Goal: Transaction & Acquisition: Book appointment/travel/reservation

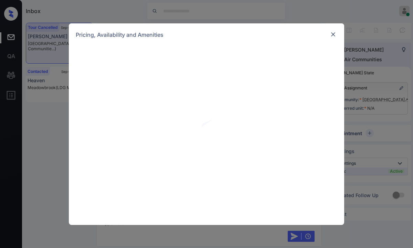
scroll to position [751, 0]
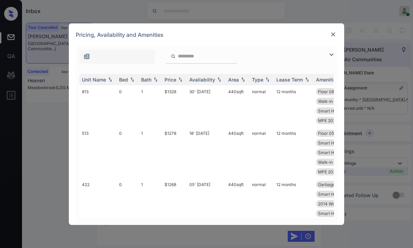
click at [333, 55] on img at bounding box center [331, 55] width 8 height 8
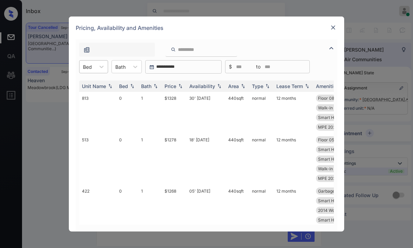
click at [90, 70] on div at bounding box center [87, 66] width 9 height 7
click at [90, 82] on div "0" at bounding box center [93, 83] width 29 height 12
click at [174, 88] on div "Price" at bounding box center [171, 86] width 12 height 6
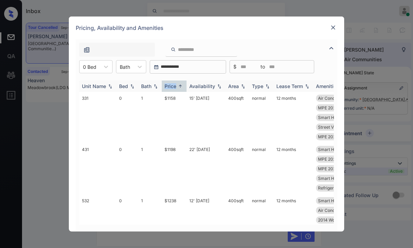
click at [174, 88] on div "Price" at bounding box center [171, 86] width 12 height 6
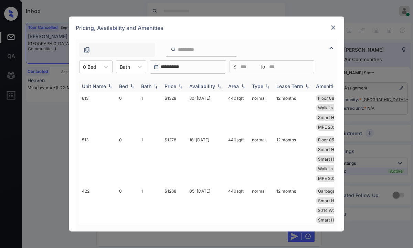
click at [174, 88] on div "Price" at bounding box center [171, 86] width 12 height 6
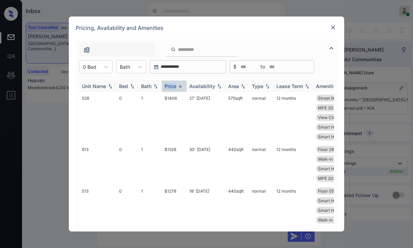
click at [174, 88] on div "Price" at bounding box center [171, 86] width 12 height 6
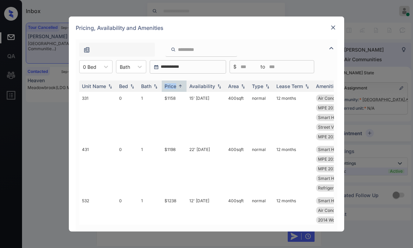
click at [334, 26] on img at bounding box center [333, 27] width 7 height 7
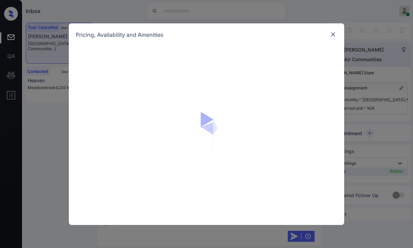
scroll to position [751, 0]
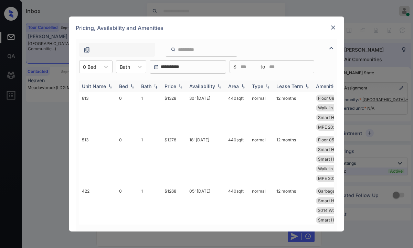
click at [170, 87] on div "Price" at bounding box center [171, 86] width 12 height 6
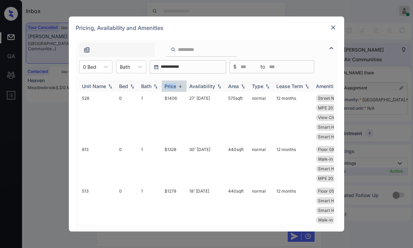
click at [170, 87] on div "Price" at bounding box center [171, 86] width 12 height 6
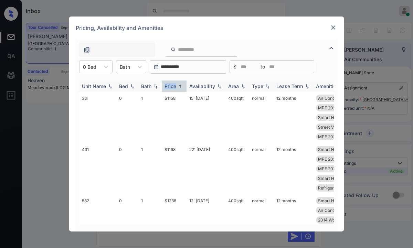
click at [173, 87] on div "Price" at bounding box center [171, 86] width 12 height 6
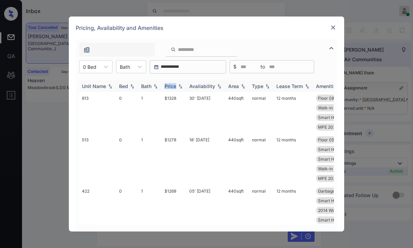
click at [173, 87] on div "Price" at bounding box center [171, 86] width 12 height 6
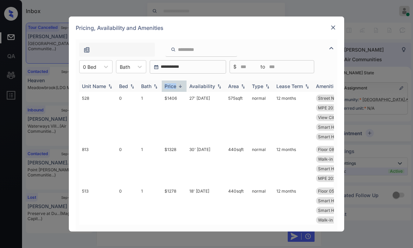
click at [173, 87] on div "Price" at bounding box center [171, 86] width 12 height 6
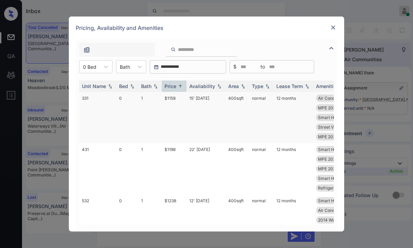
click at [170, 99] on td "$1158" at bounding box center [174, 117] width 25 height 51
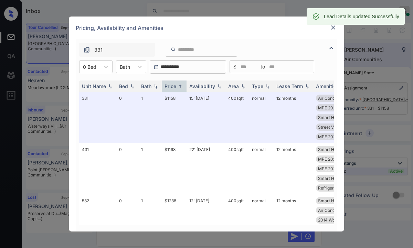
click at [337, 29] on div at bounding box center [333, 27] width 8 height 8
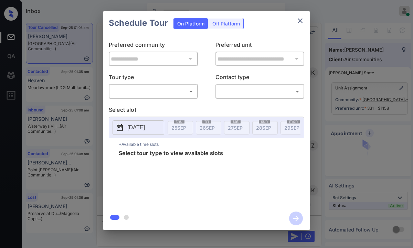
scroll to position [2169, 0]
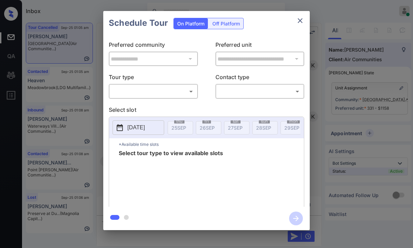
click at [303, 23] on icon "close" at bounding box center [300, 21] width 8 height 8
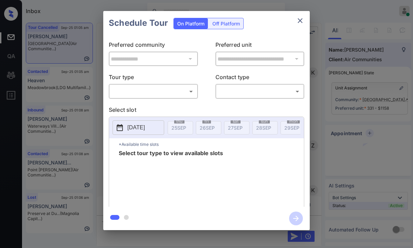
scroll to position [2170, 0]
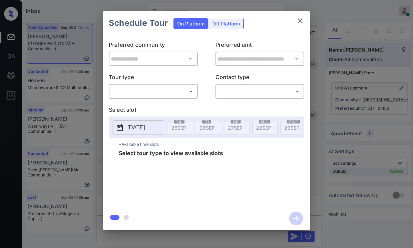
click at [170, 88] on body "Inbox [PERSON_NAME] Online Set yourself offline Set yourself on break Profile S…" at bounding box center [206, 124] width 413 height 248
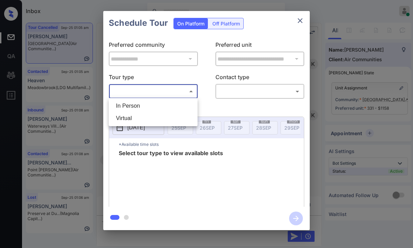
click at [300, 19] on div at bounding box center [206, 124] width 413 height 248
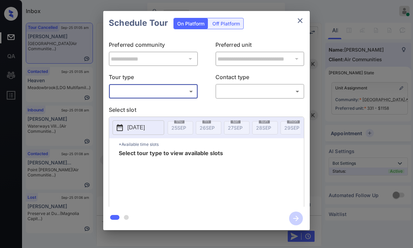
click at [301, 24] on icon "close" at bounding box center [300, 21] width 8 height 8
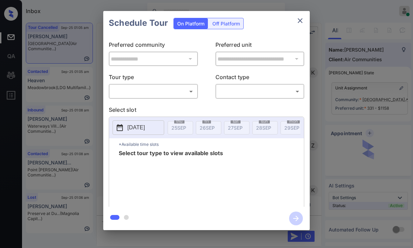
scroll to position [2160, 0]
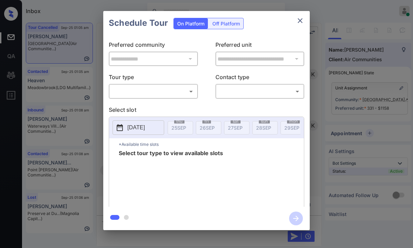
click at [163, 87] on body "Inbox [PERSON_NAME] Online Set yourself offline Set yourself on break Profile S…" at bounding box center [206, 124] width 413 height 248
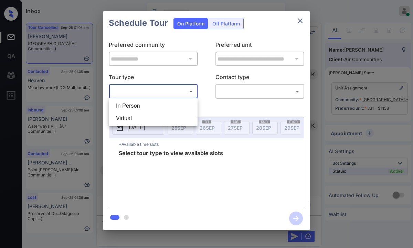
click at [150, 106] on li "In Person" at bounding box center [152, 106] width 85 height 12
type input "********"
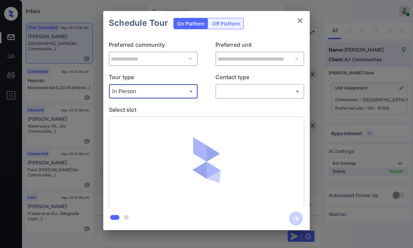
click at [239, 94] on body "Inbox Paolo Gabriel Online Set yourself offline Set yourself on break Profile S…" at bounding box center [206, 124] width 413 height 248
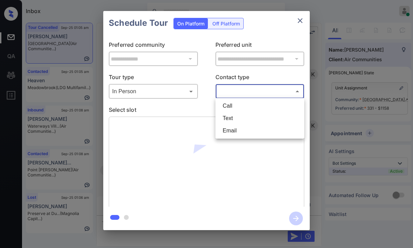
click at [229, 118] on li "Text" at bounding box center [259, 118] width 85 height 12
type input "****"
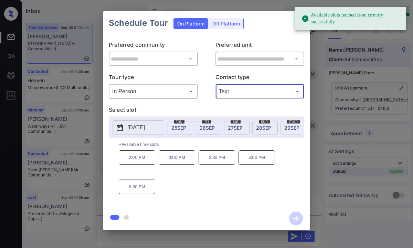
drag, startPoint x: 288, startPoint y: 128, endPoint x: 279, endPoint y: 128, distance: 9.0
click at [287, 128] on span "29 SEP" at bounding box center [291, 128] width 15 height 6
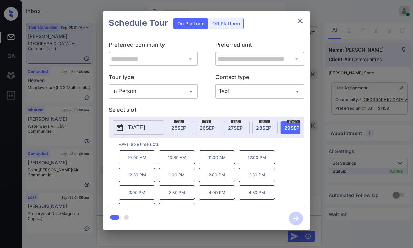
click at [299, 22] on icon "close" at bounding box center [300, 21] width 8 height 8
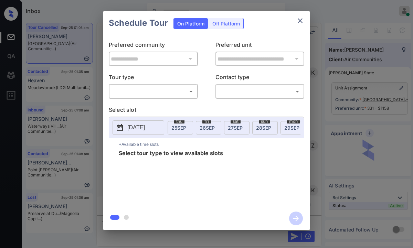
scroll to position [2319, 0]
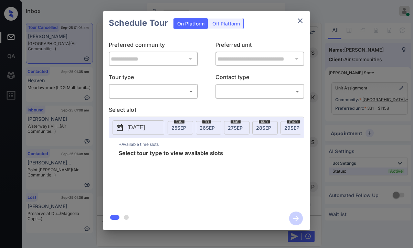
click at [176, 88] on body "Inbox Paolo Gabriel Online Set yourself offline Set yourself on break Profile S…" at bounding box center [206, 124] width 413 height 248
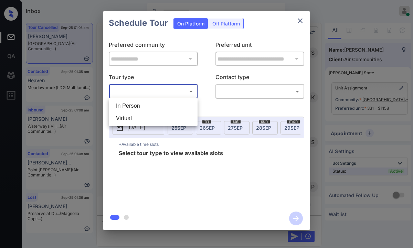
drag, startPoint x: 151, startPoint y: 107, endPoint x: 207, endPoint y: 102, distance: 55.7
click at [152, 107] on li "In Person" at bounding box center [152, 106] width 85 height 12
type input "********"
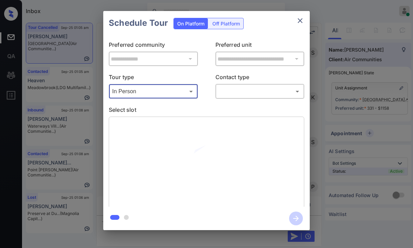
click at [224, 96] on body "Inbox Paolo Gabriel Online Set yourself offline Set yourself on break Profile S…" at bounding box center [206, 124] width 413 height 248
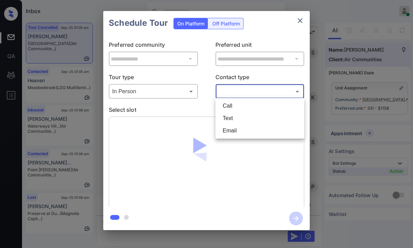
click at [223, 117] on li "Text" at bounding box center [259, 118] width 85 height 12
type input "****"
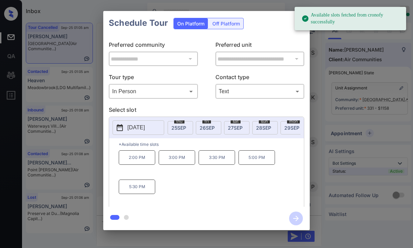
click at [284, 127] on span "29 SEP" at bounding box center [291, 128] width 15 height 6
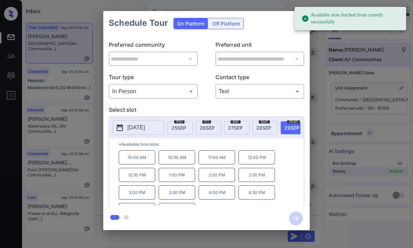
click at [177, 160] on p "10:30 AM" at bounding box center [177, 157] width 36 height 14
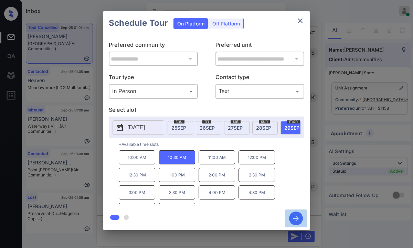
click at [292, 218] on icon "button" at bounding box center [296, 219] width 14 height 14
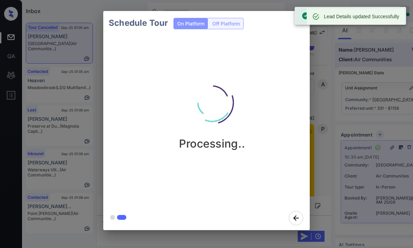
scroll to position [2699, 0]
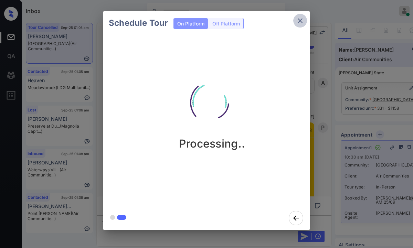
click at [300, 24] on icon "close" at bounding box center [300, 21] width 8 height 8
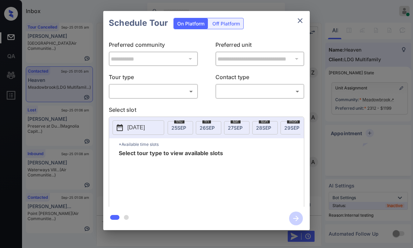
scroll to position [2575, 0]
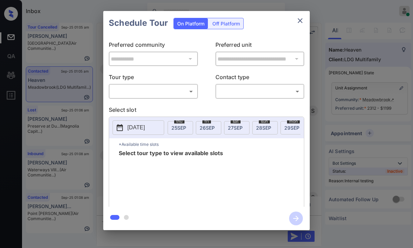
click at [166, 93] on body "Inbox [PERSON_NAME] Online Set yourself offline Set yourself on break Profile S…" at bounding box center [206, 124] width 413 height 248
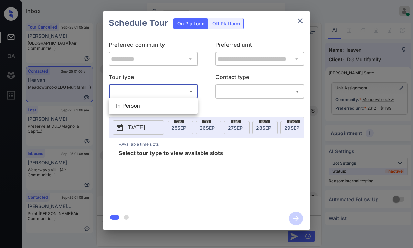
click at [210, 110] on div at bounding box center [206, 124] width 413 height 248
click at [299, 22] on icon "close" at bounding box center [300, 21] width 8 height 8
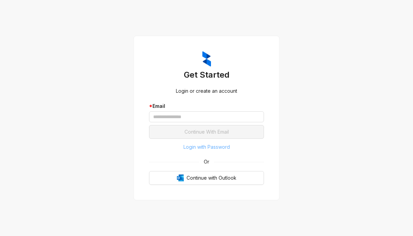
click at [199, 149] on span "Login with Password" at bounding box center [206, 148] width 46 height 8
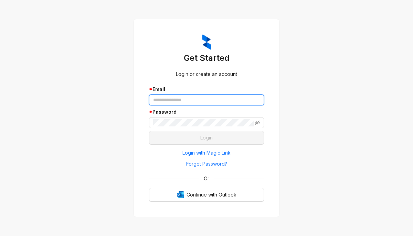
type input "**********"
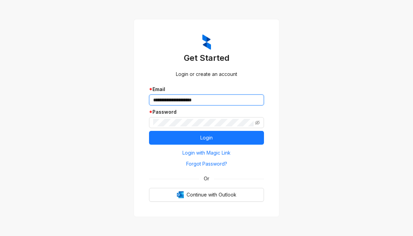
click at [184, 101] on input "**********" at bounding box center [206, 100] width 115 height 11
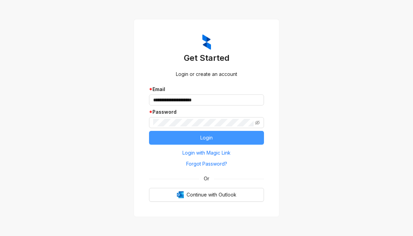
click at [171, 141] on button "Login" at bounding box center [206, 138] width 115 height 14
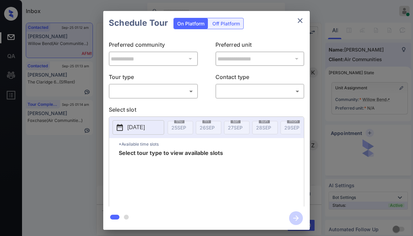
scroll to position [3937, 0]
click at [155, 92] on body "Inbox Paolo Gabriel Online Set yourself offline Set yourself on break Profile S…" at bounding box center [206, 118] width 413 height 236
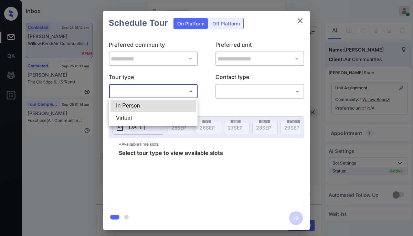
click at [150, 106] on li "In Person" at bounding box center [152, 106] width 85 height 12
type input "********"
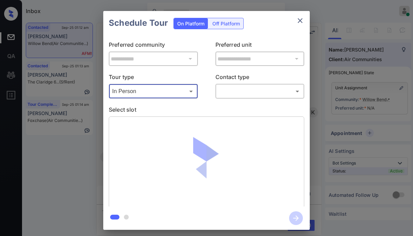
click at [239, 95] on body "Inbox Paolo Gabriel Online Set yourself offline Set yourself on break Profile S…" at bounding box center [206, 118] width 413 height 236
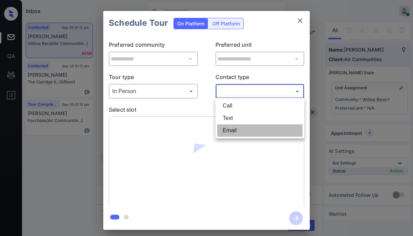
click at [235, 125] on li "Email" at bounding box center [259, 131] width 85 height 12
type input "*****"
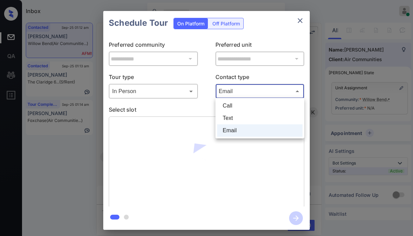
click at [248, 96] on body "Inbox Paolo Gabriel Online Set yourself offline Set yourself on break Profile S…" at bounding box center [206, 118] width 413 height 236
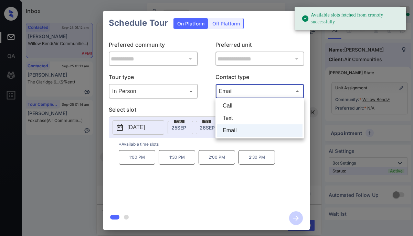
click at [188, 107] on div at bounding box center [206, 118] width 413 height 236
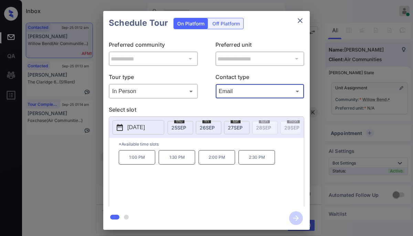
click at [299, 21] on icon "close" at bounding box center [300, 20] width 5 height 5
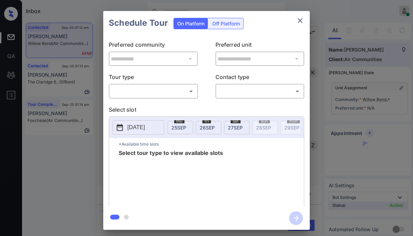
scroll to position [3937, 0]
click at [174, 92] on body "Inbox Paolo Gabriel Online Set yourself offline Set yourself on break Profile S…" at bounding box center [206, 118] width 413 height 236
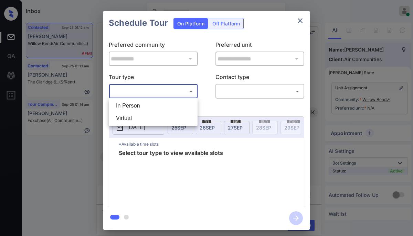
click at [153, 106] on li "In Person" at bounding box center [152, 106] width 85 height 12
type input "********"
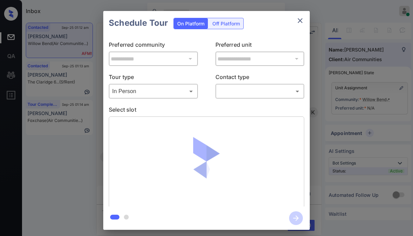
drag, startPoint x: 224, startPoint y: 97, endPoint x: 229, endPoint y: 97, distance: 4.9
click at [225, 97] on div "​ ​" at bounding box center [259, 91] width 89 height 15
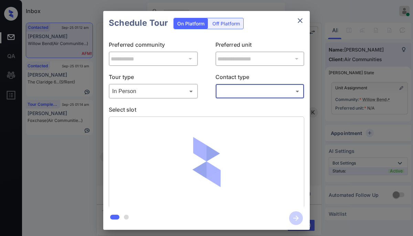
click at [238, 92] on body "Inbox Paolo Gabriel Online Set yourself offline Set yourself on break Profile S…" at bounding box center [206, 118] width 413 height 236
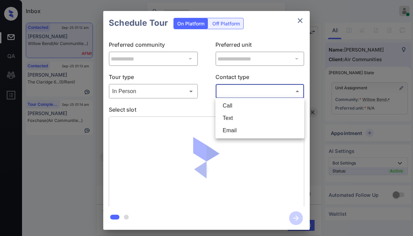
click at [227, 122] on li "Text" at bounding box center [259, 118] width 85 height 12
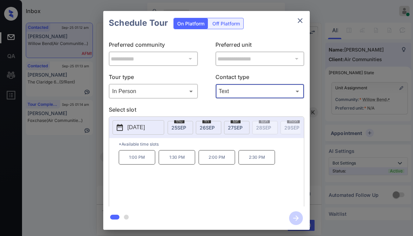
click at [241, 94] on body "Inbox Paolo Gabriel Online Set yourself offline Set yourself on break Profile S…" at bounding box center [206, 118] width 413 height 236
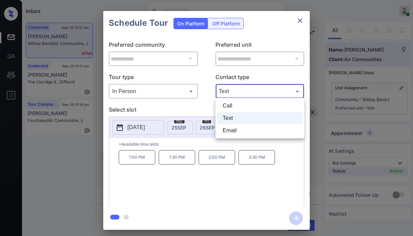
click at [235, 127] on li "Email" at bounding box center [259, 131] width 85 height 12
type input "*****"
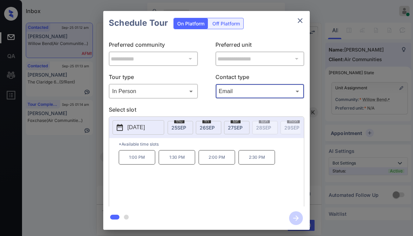
click at [300, 22] on icon "close" at bounding box center [300, 21] width 8 height 8
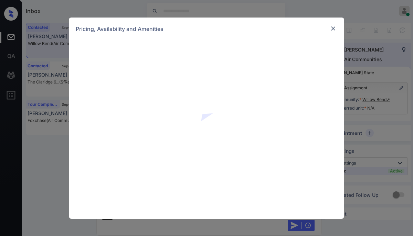
scroll to position [4082, 0]
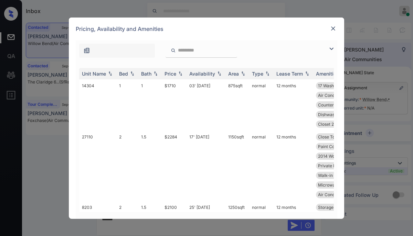
click at [327, 50] on img at bounding box center [331, 49] width 8 height 8
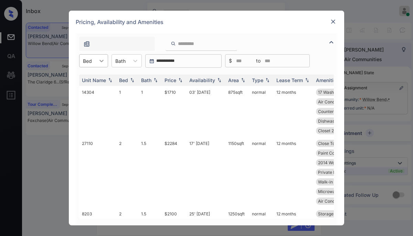
click at [95, 62] on div at bounding box center [101, 61] width 12 height 12
click at [96, 84] on div "1" at bounding box center [93, 78] width 29 height 12
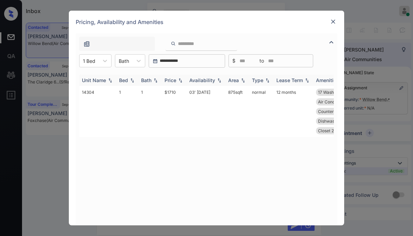
click at [174, 81] on div "Price" at bounding box center [171, 80] width 12 height 6
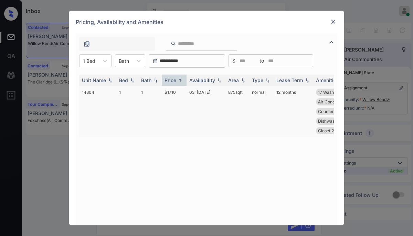
click at [168, 91] on td "$1710" at bounding box center [174, 111] width 25 height 51
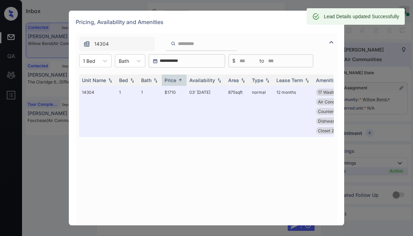
click at [334, 21] on div "Lead Details updated Successfully" at bounding box center [361, 16] width 75 height 12
click at [290, 24] on div "Pricing, Availability and Amenities" at bounding box center [206, 22] width 275 height 23
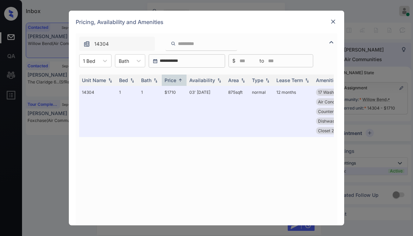
click at [333, 21] on img at bounding box center [333, 21] width 7 height 7
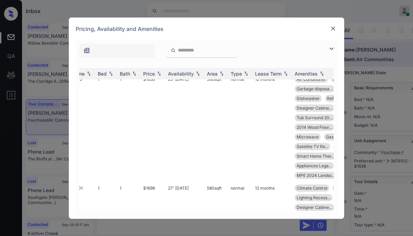
scroll to position [1139, 17]
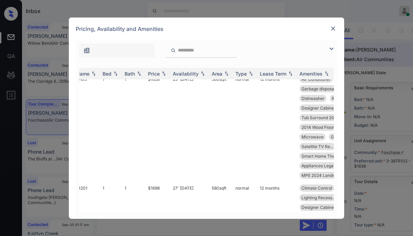
click at [335, 28] on img at bounding box center [333, 28] width 7 height 7
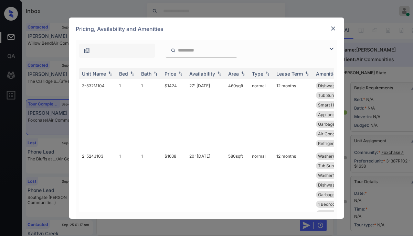
click at [215, 52] on input "search" at bounding box center [205, 50] width 56 height 6
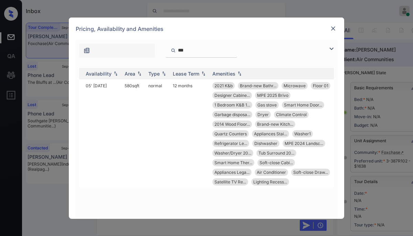
scroll to position [0, 105]
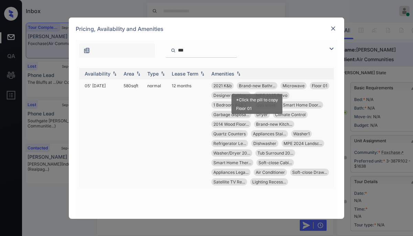
type input "***"
click at [265, 86] on span "Brand-new Bathr..." at bounding box center [257, 85] width 36 height 5
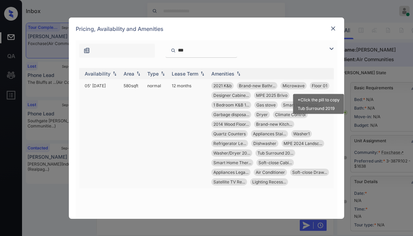
click at [316, 87] on span "Floor 01" at bounding box center [319, 85] width 15 height 5
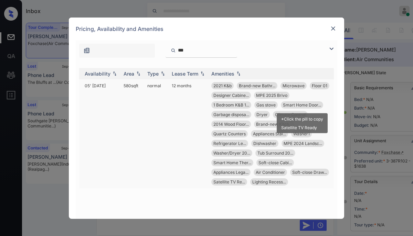
click at [293, 106] on span "Smart Home Door..." at bounding box center [302, 105] width 38 height 5
drag, startPoint x: 122, startPoint y: 85, endPoint x: 140, endPoint y: 86, distance: 18.0
click at [140, 86] on td "580 sqft" at bounding box center [133, 134] width 24 height 109
copy td "580 sqft"
click at [119, 11] on div "**********" at bounding box center [206, 118] width 413 height 236
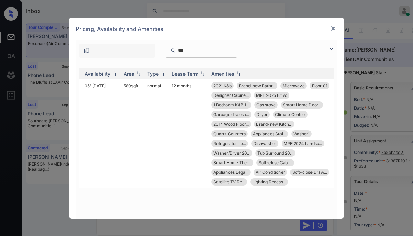
click at [332, 29] on img at bounding box center [333, 28] width 7 height 7
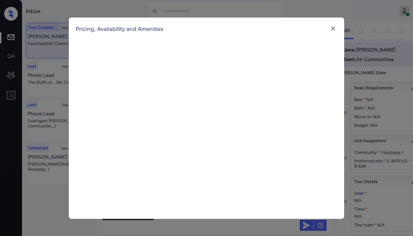
scroll to position [2618, 0]
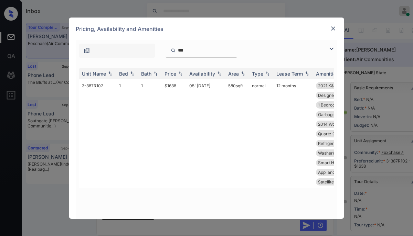
click at [332, 32] on div at bounding box center [333, 28] width 8 height 8
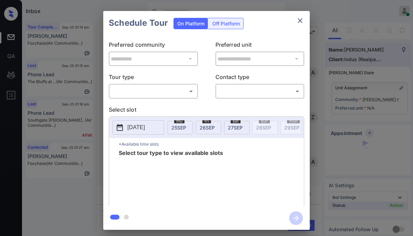
scroll to position [1481, 0]
click at [154, 94] on body "Inbox [PERSON_NAME] Online Set yourself offline Set yourself on break Profile S…" at bounding box center [206, 118] width 413 height 236
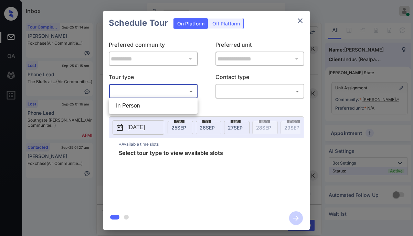
click at [147, 105] on li "In Person" at bounding box center [152, 106] width 85 height 12
type input "********"
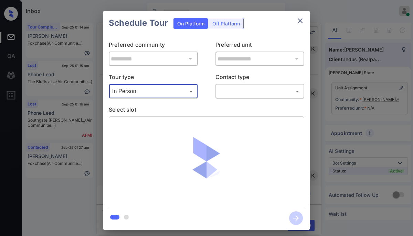
click at [229, 94] on body "Inbox [PERSON_NAME] Online Set yourself offline Set yourself on break Profile S…" at bounding box center [206, 118] width 413 height 236
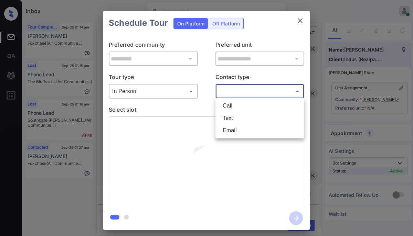
click at [237, 120] on li "Text" at bounding box center [259, 118] width 85 height 12
type input "****"
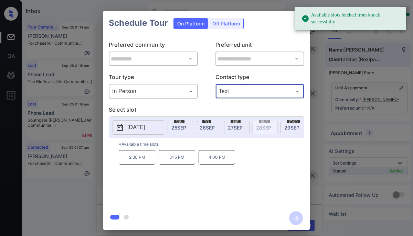
click at [238, 129] on span "[DATE]" at bounding box center [235, 128] width 15 height 6
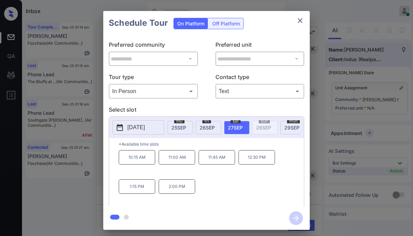
click at [301, 22] on icon "close" at bounding box center [300, 21] width 8 height 8
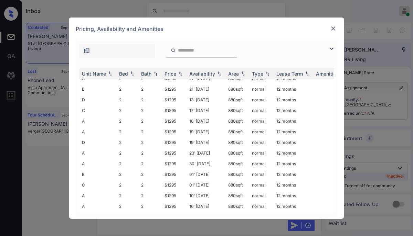
scroll to position [93, 0]
click at [332, 27] on img at bounding box center [333, 28] width 7 height 7
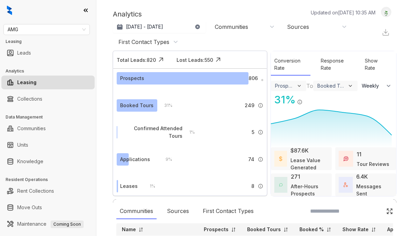
select select "******"
click at [61, 30] on span "AMG" at bounding box center [47, 29] width 78 height 10
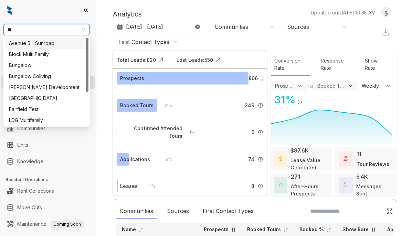
type input "***"
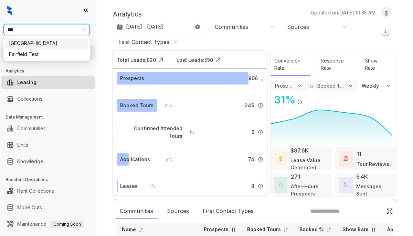
click at [52, 46] on div "[GEOGRAPHIC_DATA]" at bounding box center [46, 44] width 75 height 8
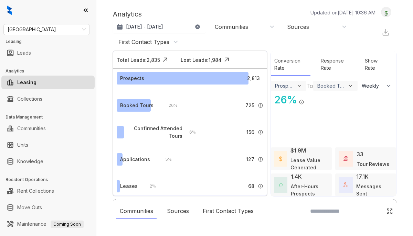
select select "******"
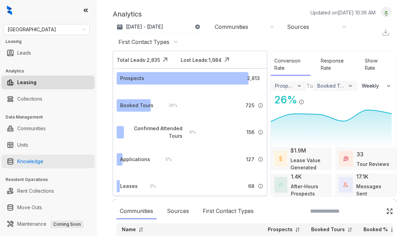
click at [32, 166] on link "Knowledge" at bounding box center [30, 162] width 26 height 14
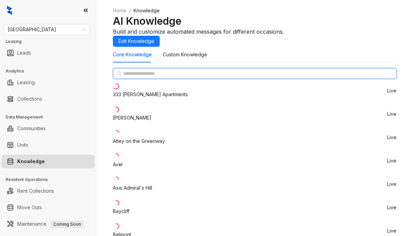
click at [147, 77] on input "text" at bounding box center [255, 74] width 264 height 8
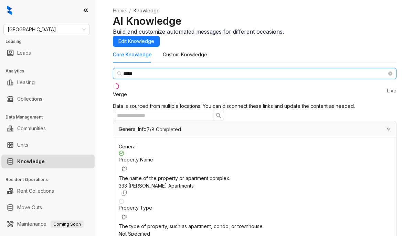
type input "*****"
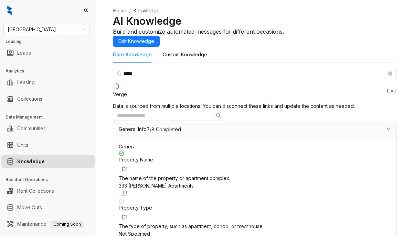
click at [138, 103] on li "Verge Live" at bounding box center [255, 90] width 284 height 23
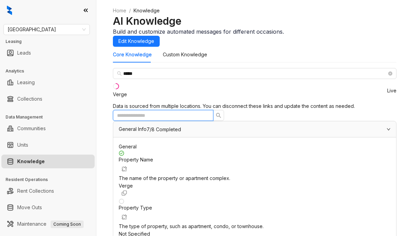
click at [204, 114] on input "text" at bounding box center [160, 116] width 87 height 8
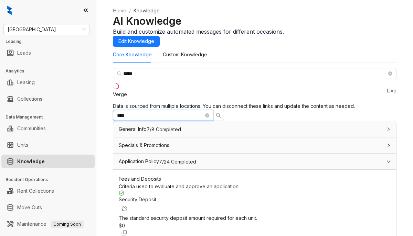
scroll to position [497, 0]
type input "****"
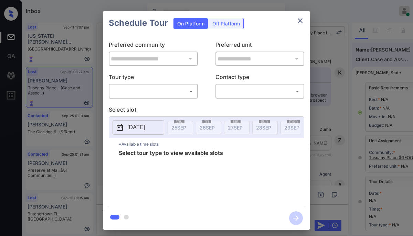
scroll to position [94, 0]
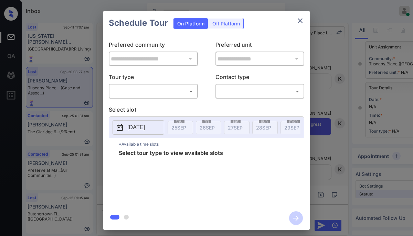
click at [157, 92] on body "Inbox [PERSON_NAME] Online Set yourself offline Set yourself on break Profile S…" at bounding box center [206, 118] width 413 height 236
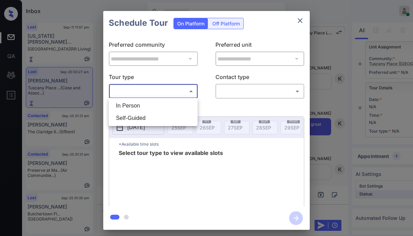
drag, startPoint x: 147, startPoint y: 108, endPoint x: 192, endPoint y: 107, distance: 45.1
click at [147, 108] on li "In Person" at bounding box center [152, 106] width 85 height 12
type input "********"
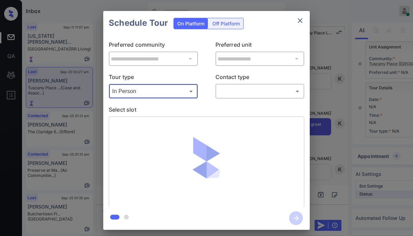
click at [237, 95] on body "Inbox Paolo Gabriel Online Set yourself offline Set yourself on break Profile S…" at bounding box center [206, 118] width 413 height 236
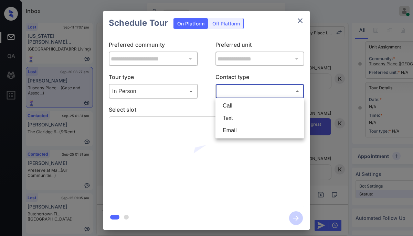
click at [234, 122] on li "Text" at bounding box center [259, 118] width 85 height 12
type input "****"
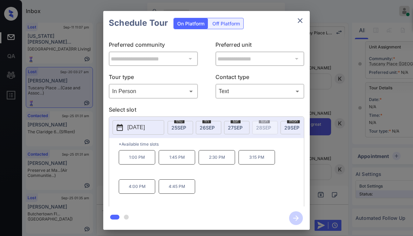
click at [184, 123] on div "thu 25 SEP" at bounding box center [180, 127] width 25 height 13
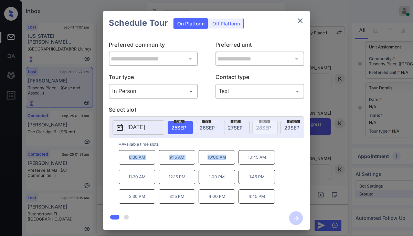
drag, startPoint x: 128, startPoint y: 159, endPoint x: 227, endPoint y: 162, distance: 98.9
click at [227, 162] on div "8:30 AM 9:15 AM 10:00 AM 10:45 AM 11:30 AM 12:15 PM 1:00 PM 1:45 PM 2:30 PM 3:1…" at bounding box center [211, 177] width 185 height 55
copy div "8:30 AM 9:15 AM 10:00 AM"
click at [301, 24] on icon "close" at bounding box center [300, 21] width 8 height 8
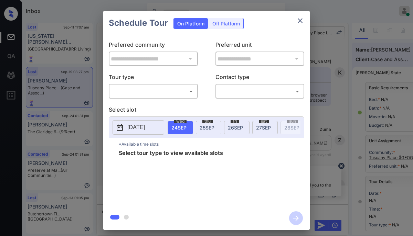
scroll to position [94, 0]
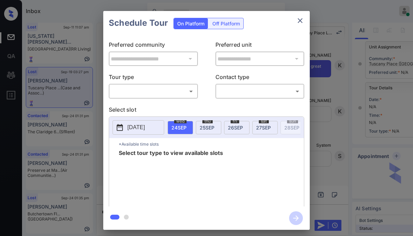
click at [168, 93] on body "Inbox Paolo Gabriel Online Set yourself offline Set yourself on break Profile S…" at bounding box center [206, 118] width 413 height 236
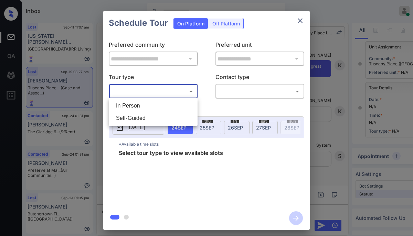
drag, startPoint x: 162, startPoint y: 108, endPoint x: 204, endPoint y: 106, distance: 41.3
click at [168, 108] on li "In Person" at bounding box center [152, 106] width 85 height 12
type input "********"
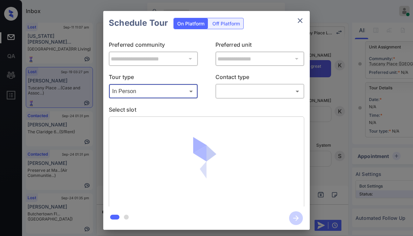
click at [235, 95] on body "Inbox [PERSON_NAME] Online Set yourself offline Set yourself on break Profile S…" at bounding box center [206, 118] width 413 height 236
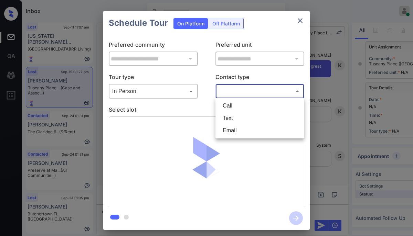
click at [231, 117] on li "Text" at bounding box center [259, 118] width 85 height 12
type input "****"
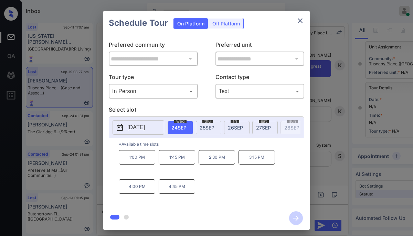
drag, startPoint x: 290, startPoint y: 35, endPoint x: 299, endPoint y: 38, distance: 8.9
click at [290, 35] on div "**********" at bounding box center [206, 121] width 207 height 172
click at [301, 19] on icon "close" at bounding box center [300, 20] width 5 height 5
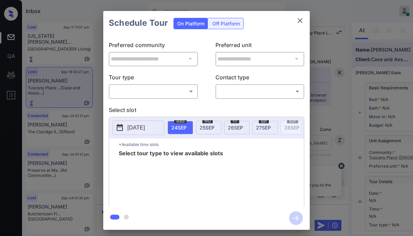
scroll to position [106, 0]
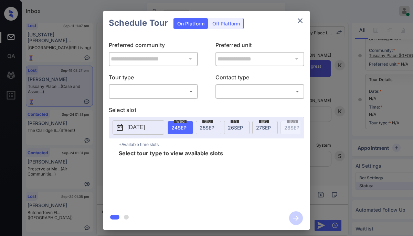
click at [184, 93] on body "Inbox [PERSON_NAME] Online Set yourself offline Set yourself on break Profile S…" at bounding box center [206, 118] width 413 height 236
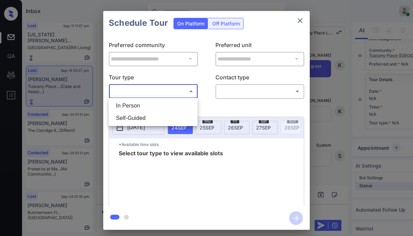
click at [145, 104] on li "In Person" at bounding box center [152, 106] width 85 height 12
type input "********"
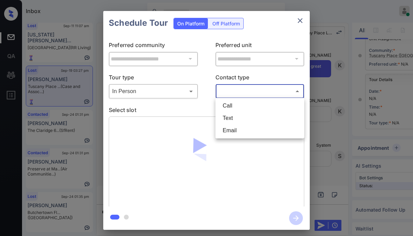
click at [232, 93] on body "Inbox [PERSON_NAME] Online Set yourself offline Set yourself on break Profile S…" at bounding box center [206, 118] width 413 height 236
click at [228, 120] on li "Text" at bounding box center [259, 118] width 85 height 12
type input "****"
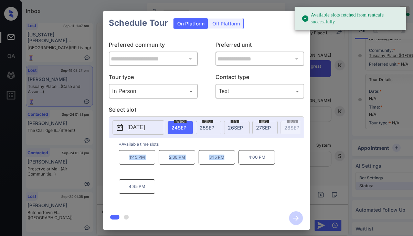
drag, startPoint x: 127, startPoint y: 160, endPoint x: 225, endPoint y: 164, distance: 98.5
click at [225, 164] on div "1:45 PM 2:30 PM 3:15 PM 4:00 PM 4:45 PM" at bounding box center [211, 177] width 185 height 55
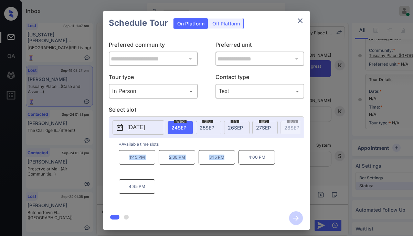
click at [300, 19] on icon "close" at bounding box center [300, 21] width 8 height 8
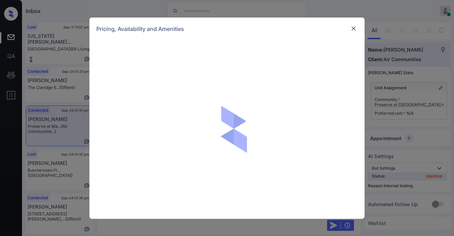
scroll to position [909, 0]
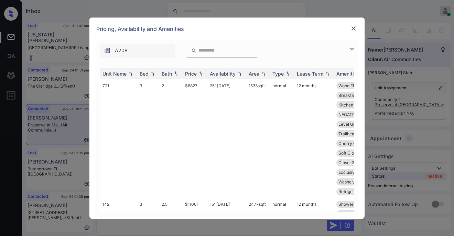
click at [351, 48] on img at bounding box center [352, 49] width 8 height 8
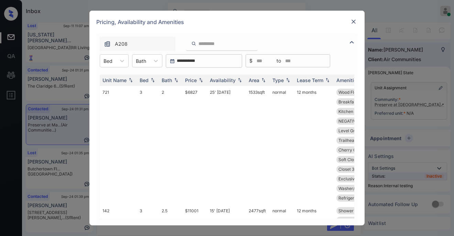
drag, startPoint x: 112, startPoint y: 63, endPoint x: 113, endPoint y: 70, distance: 6.6
click at [112, 63] on div at bounding box center [108, 60] width 9 height 7
drag, startPoint x: 114, startPoint y: 77, endPoint x: 151, endPoint y: 83, distance: 37.7
click at [116, 77] on div "3" at bounding box center [114, 78] width 29 height 12
click at [197, 81] on div "Price" at bounding box center [194, 80] width 19 height 6
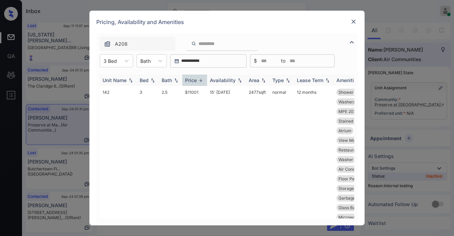
click at [197, 81] on div "Price" at bounding box center [194, 80] width 19 height 6
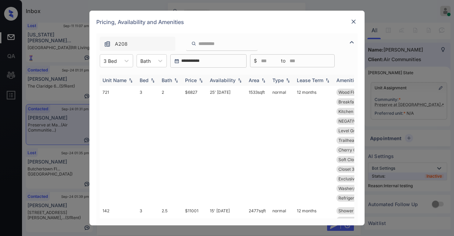
click at [197, 81] on div "Price" at bounding box center [194, 80] width 19 height 6
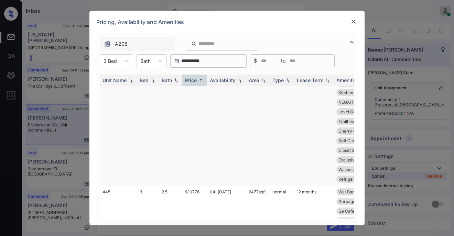
scroll to position [0, 0]
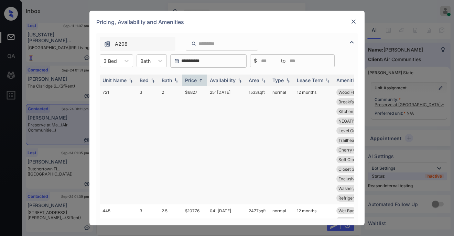
click at [192, 93] on td "$6827" at bounding box center [194, 145] width 25 height 119
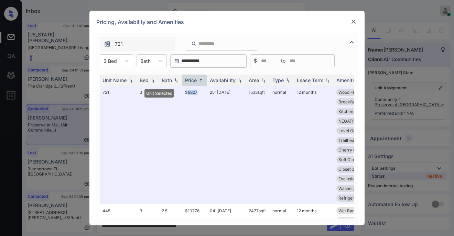
click at [353, 24] on img at bounding box center [353, 21] width 7 height 7
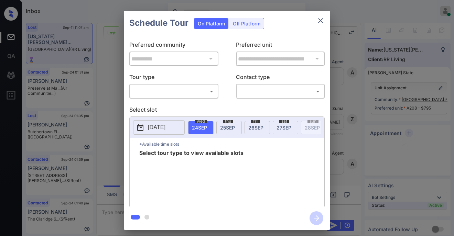
scroll to position [4822, 0]
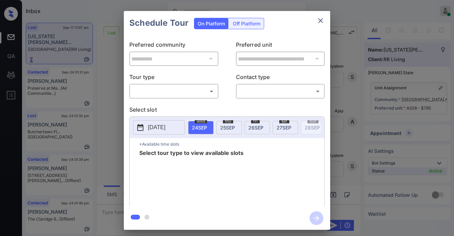
click at [180, 92] on body "Inbox [PERSON_NAME] Online Set yourself offline Set yourself on break Profile S…" at bounding box center [227, 118] width 454 height 236
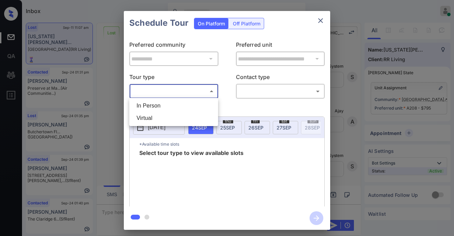
drag, startPoint x: 155, startPoint y: 105, endPoint x: 212, endPoint y: 105, distance: 57.1
click at [161, 105] on li "In Person" at bounding box center [173, 106] width 85 height 12
type input "********"
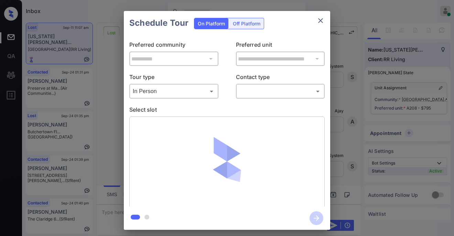
click at [263, 98] on div "**********" at bounding box center [227, 121] width 207 height 172
click at [264, 95] on body "Inbox [PERSON_NAME] Online Set yourself offline Set yourself on break Profile S…" at bounding box center [227, 118] width 454 height 236
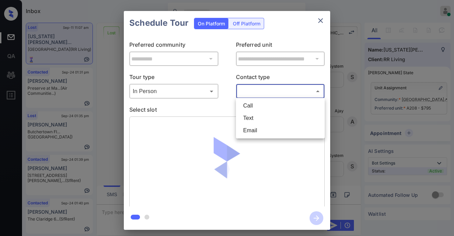
click at [248, 118] on li "Text" at bounding box center [280, 118] width 85 height 12
type input "****"
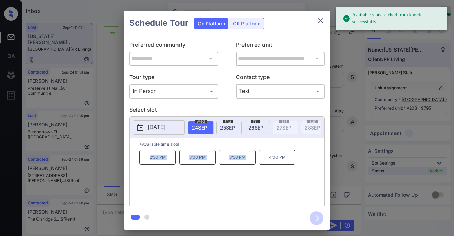
drag, startPoint x: 154, startPoint y: 159, endPoint x: 244, endPoint y: 162, distance: 90.6
click at [244, 162] on div "2:30 PM 3:00 PM 3:30 PM 4:00 PM" at bounding box center [231, 177] width 185 height 55
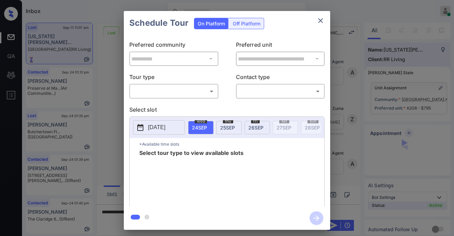
scroll to position [4822, 0]
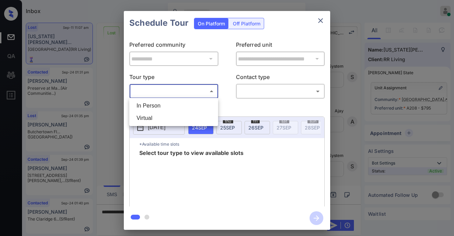
drag, startPoint x: 162, startPoint y: 91, endPoint x: 171, endPoint y: 107, distance: 18.9
click at [162, 91] on body "Inbox [PERSON_NAME] Online Set yourself offline Set yourself on break Profile S…" at bounding box center [227, 118] width 454 height 236
click at [174, 107] on li "In Person" at bounding box center [173, 106] width 85 height 12
type input "********"
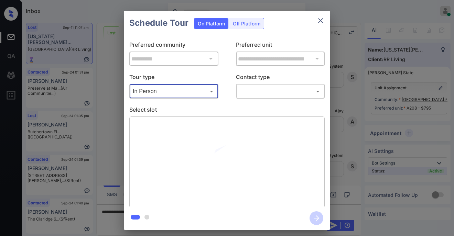
click at [264, 92] on body "Inbox Paolo Gabriel Online Set yourself offline Set yourself on break Profile S…" at bounding box center [227, 118] width 454 height 236
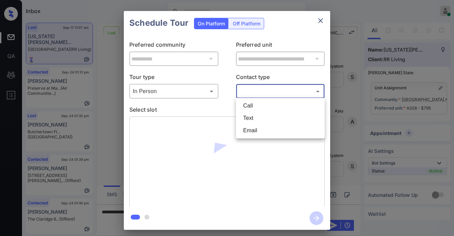
click at [255, 120] on li "Text" at bounding box center [280, 118] width 85 height 12
type input "****"
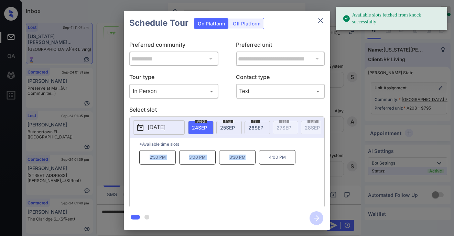
drag, startPoint x: 173, startPoint y: 162, endPoint x: 241, endPoint y: 165, distance: 67.2
click at [241, 165] on div "2:30 PM 3:00 PM 3:30 PM 4:00 PM" at bounding box center [231, 177] width 185 height 55
copy div "2:30 PM 3:00 PM 3:30 PM"
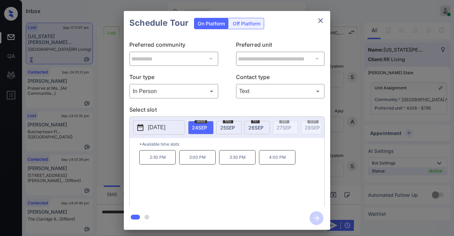
click at [102, 116] on div "**********" at bounding box center [227, 120] width 454 height 241
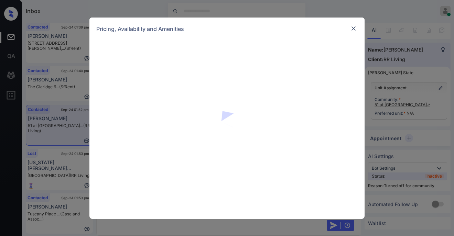
scroll to position [345, 0]
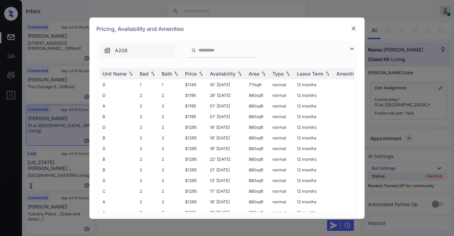
click at [355, 48] on img at bounding box center [352, 49] width 8 height 8
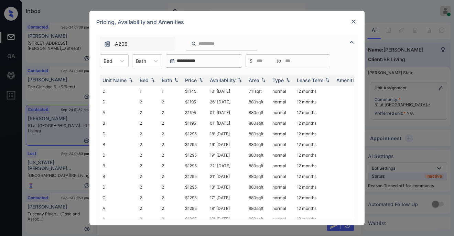
drag, startPoint x: 120, startPoint y: 61, endPoint x: 118, endPoint y: 69, distance: 8.7
click at [120, 62] on icon at bounding box center [122, 60] width 7 height 7
click at [113, 80] on div "1" at bounding box center [114, 78] width 29 height 12
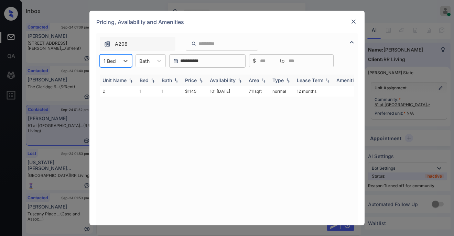
click at [197, 83] on th "Price" at bounding box center [194, 80] width 25 height 11
click at [197, 82] on div "Price" at bounding box center [191, 80] width 12 height 6
click at [188, 92] on td "$1145" at bounding box center [194, 91] width 25 height 11
drag, startPoint x: 188, startPoint y: 92, endPoint x: 221, endPoint y: 85, distance: 34.4
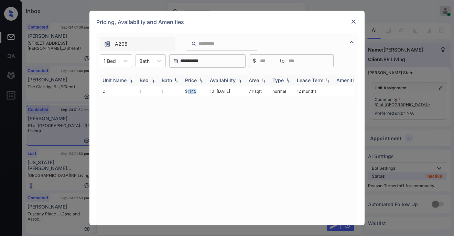
click at [188, 92] on td "$1145" at bounding box center [194, 91] width 25 height 11
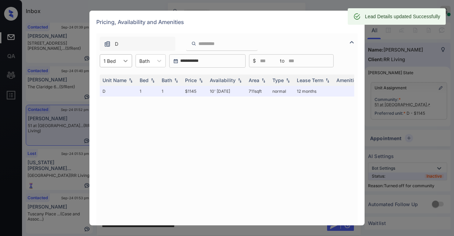
click at [125, 62] on icon at bounding box center [125, 60] width 7 height 7
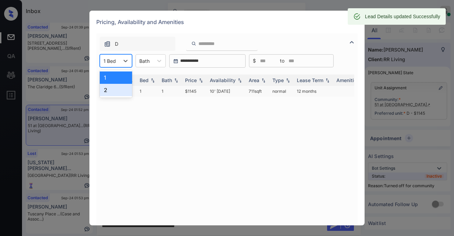
drag, startPoint x: 114, startPoint y: 91, endPoint x: 128, endPoint y: 91, distance: 13.8
click at [115, 91] on div "2" at bounding box center [116, 90] width 32 height 12
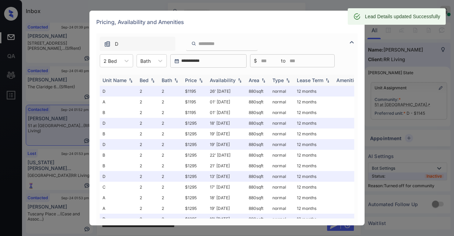
click at [191, 83] on div "Price" at bounding box center [191, 80] width 12 height 6
drag, startPoint x: 191, startPoint y: 83, endPoint x: 194, endPoint y: 82, distance: 3.5
click at [191, 83] on div "Price" at bounding box center [191, 80] width 12 height 6
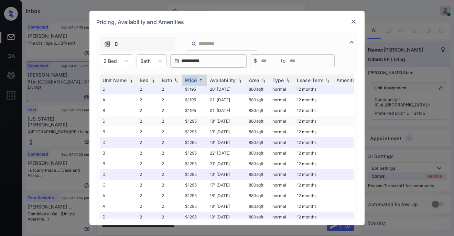
scroll to position [0, 0]
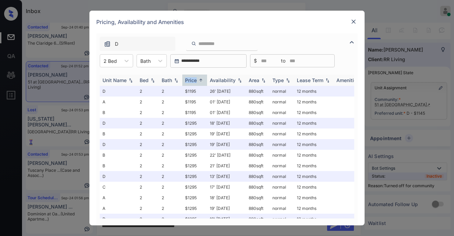
click at [195, 82] on div "Price" at bounding box center [191, 80] width 12 height 6
click at [195, 81] on div "Price" at bounding box center [191, 80] width 12 height 6
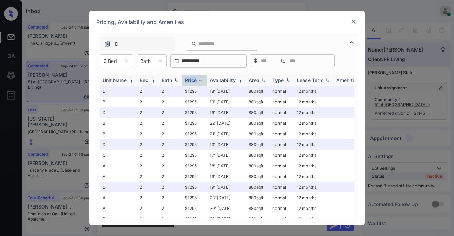
click at [195, 81] on div "Price" at bounding box center [191, 80] width 12 height 6
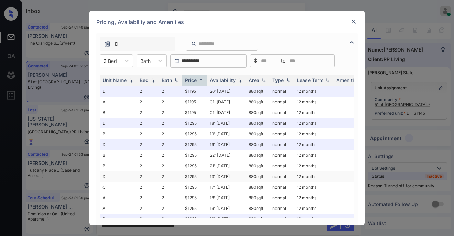
click at [191, 175] on td "$1295" at bounding box center [194, 176] width 25 height 11
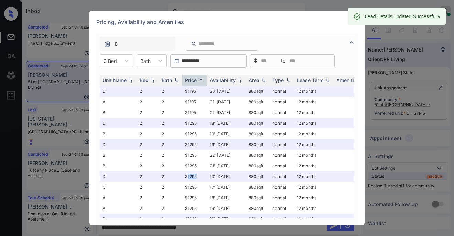
scroll to position [434, 0]
click at [357, 24] on div "Lead Details updated Successfully" at bounding box center [397, 16] width 98 height 17
click at [357, 25] on img at bounding box center [353, 21] width 7 height 7
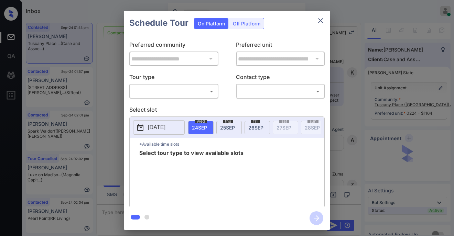
scroll to position [170, 0]
click at [191, 92] on body "Inbox [PERSON_NAME] Online Set yourself offline Set yourself on break Profile S…" at bounding box center [227, 118] width 454 height 236
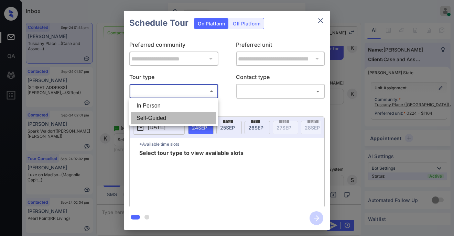
drag, startPoint x: 201, startPoint y: 119, endPoint x: 219, endPoint y: 112, distance: 19.3
click at [201, 119] on li "Self-Guided" at bounding box center [173, 118] width 85 height 12
type input "**********"
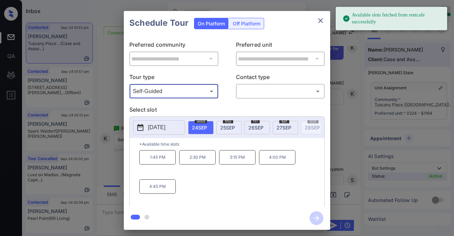
click at [277, 94] on body "Available slots fetched from rentcafe successfully Inbox [PERSON_NAME] Online S…" at bounding box center [227, 118] width 454 height 236
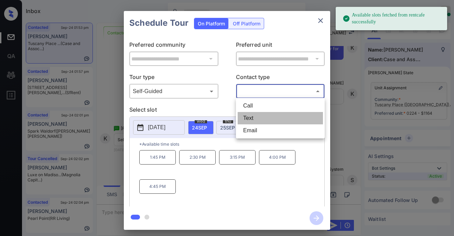
click at [256, 119] on li "Text" at bounding box center [280, 118] width 85 height 12
type input "****"
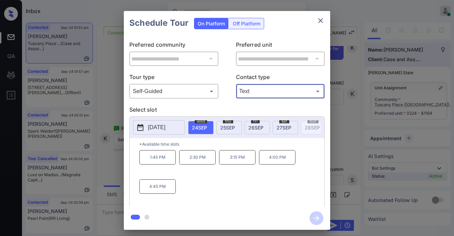
click at [197, 125] on span "24 SEP" at bounding box center [199, 128] width 15 height 6
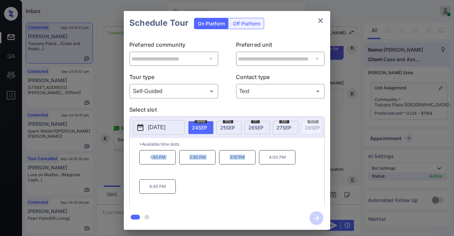
drag, startPoint x: 188, startPoint y: 163, endPoint x: 249, endPoint y: 164, distance: 61.3
click at [249, 164] on div "1:45 PM 2:30 PM 3:15 PM 4:00 PM 4:45 PM" at bounding box center [231, 177] width 185 height 55
copy div ":45 PM 2:30 PM 3:15 PM"
click at [320, 24] on icon "close" at bounding box center [321, 21] width 8 height 8
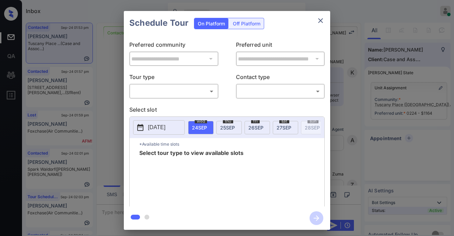
scroll to position [802, 0]
click at [184, 92] on body "Inbox [PERSON_NAME] Online Set yourself offline Set yourself on break Profile S…" at bounding box center [227, 118] width 454 height 236
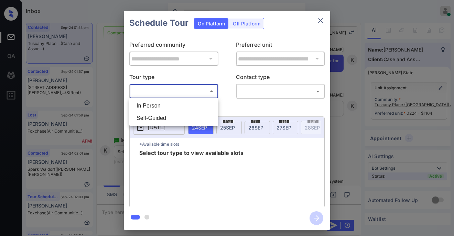
click at [166, 117] on li "Self-Guided" at bounding box center [173, 118] width 85 height 12
type input "**********"
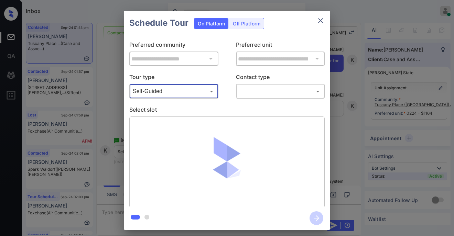
click at [251, 94] on body "Inbox [PERSON_NAME] Online Set yourself offline Set yourself on break Profile S…" at bounding box center [227, 118] width 454 height 236
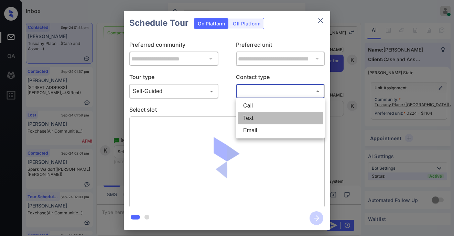
click at [256, 119] on li "Text" at bounding box center [280, 118] width 85 height 12
type input "****"
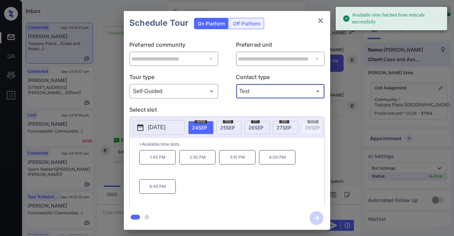
drag, startPoint x: 268, startPoint y: 161, endPoint x: 272, endPoint y: 155, distance: 7.5
click at [269, 161] on p "4:00 PM" at bounding box center [277, 157] width 36 height 14
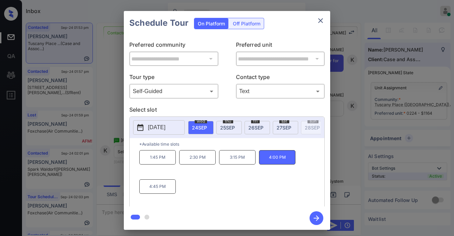
click at [323, 19] on icon "close" at bounding box center [321, 21] width 8 height 8
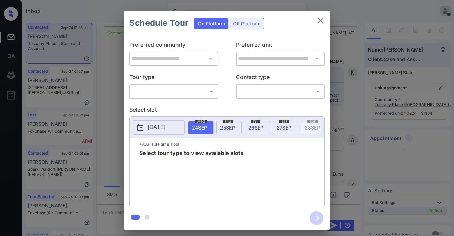
scroll to position [802, 0]
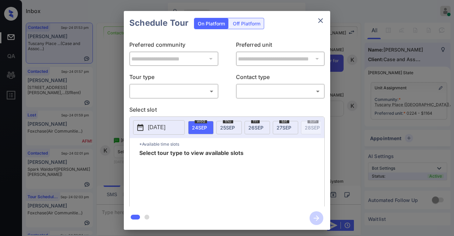
click at [177, 88] on body "Inbox [PERSON_NAME] Online Set yourself offline Set yourself on break Profile S…" at bounding box center [227, 118] width 454 height 236
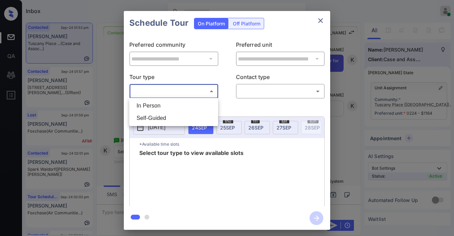
drag, startPoint x: 162, startPoint y: 107, endPoint x: 205, endPoint y: 98, distance: 44.4
click at [167, 106] on li "In Person" at bounding box center [173, 106] width 85 height 12
type input "********"
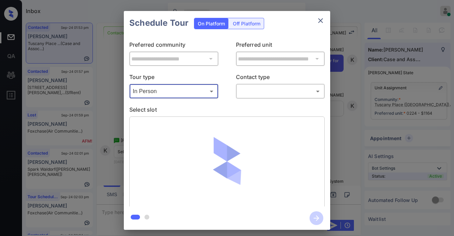
click at [253, 90] on body "Inbox [PERSON_NAME] Online Set yourself offline Set yourself on break Profile S…" at bounding box center [227, 118] width 454 height 236
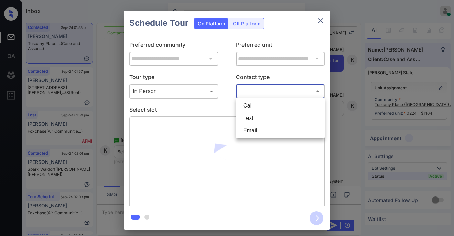
click at [251, 121] on li "Text" at bounding box center [280, 118] width 85 height 12
type input "****"
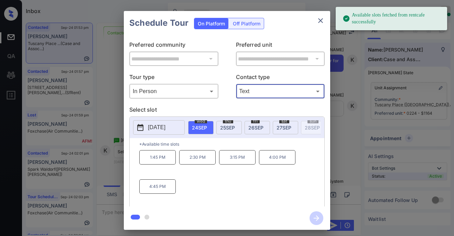
drag, startPoint x: 277, startPoint y: 163, endPoint x: 282, endPoint y: 163, distance: 5.2
click at [277, 163] on p "4:00 PM" at bounding box center [277, 157] width 36 height 14
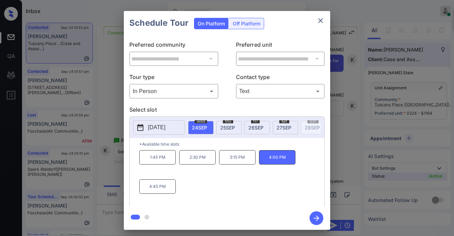
click at [317, 217] on icon "button" at bounding box center [317, 219] width 14 height 14
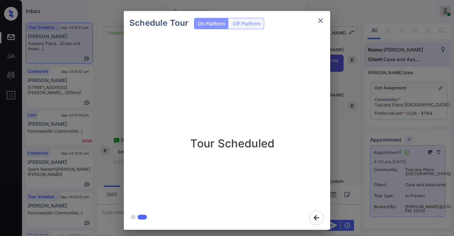
click at [341, 142] on div "Schedule Tour On Platform Off Platform Tour Scheduled" at bounding box center [227, 120] width 454 height 241
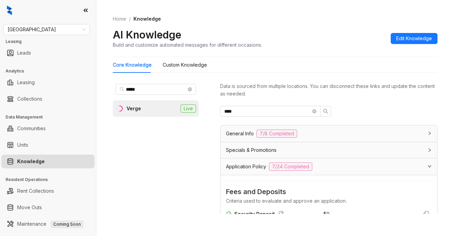
scroll to position [484, 0]
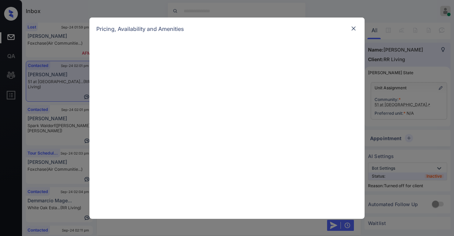
scroll to position [282, 0]
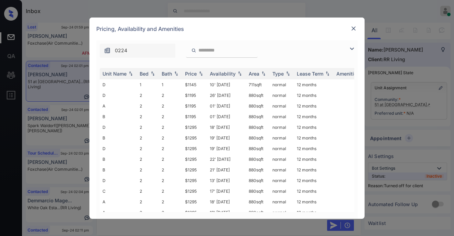
click at [352, 49] on img at bounding box center [352, 49] width 8 height 8
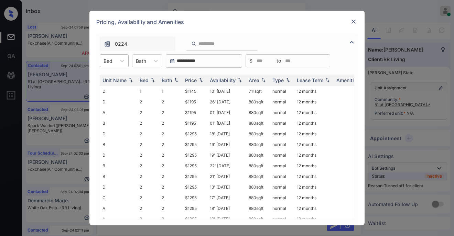
click at [115, 61] on div "Bed" at bounding box center [108, 61] width 16 height 10
drag, startPoint x: 107, startPoint y: 91, endPoint x: 118, endPoint y: 86, distance: 12.3
click at [113, 89] on div "2" at bounding box center [114, 90] width 29 height 12
drag, startPoint x: 154, startPoint y: 60, endPoint x: 151, endPoint y: 68, distance: 8.8
click at [154, 60] on div at bounding box center [160, 61] width 12 height 12
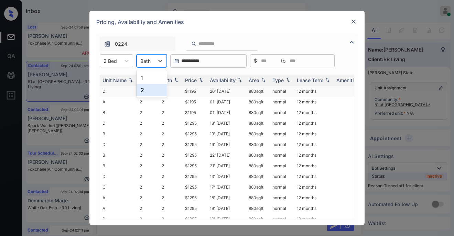
click at [150, 92] on div "2" at bounding box center [152, 90] width 30 height 12
click at [200, 80] on img at bounding box center [201, 80] width 7 height 5
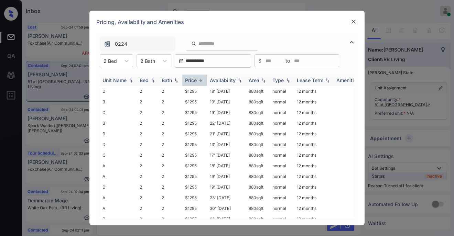
click at [200, 80] on img at bounding box center [201, 80] width 7 height 5
click at [199, 80] on img at bounding box center [201, 80] width 7 height 5
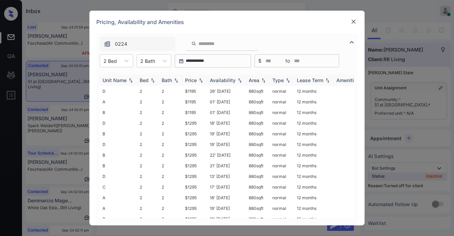
click at [199, 79] on img at bounding box center [201, 80] width 7 height 5
click at [193, 93] on td "$1195" at bounding box center [194, 91] width 25 height 11
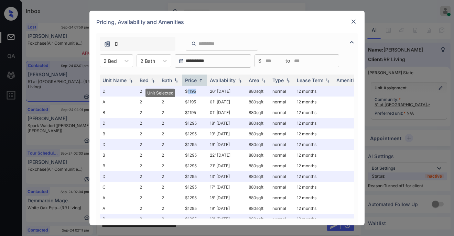
click at [354, 24] on div "Lost Sep-24 01:59 pm Carole Meluso Foxchase (Air Communitie...) Contacted Sep-2…" at bounding box center [238, 141] width 425 height 236
click at [353, 23] on img at bounding box center [353, 21] width 7 height 7
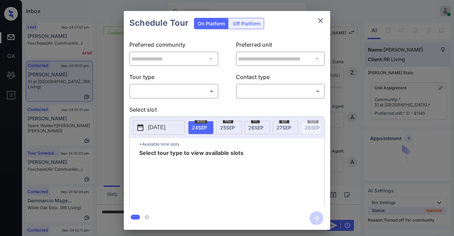
scroll to position [282, 0]
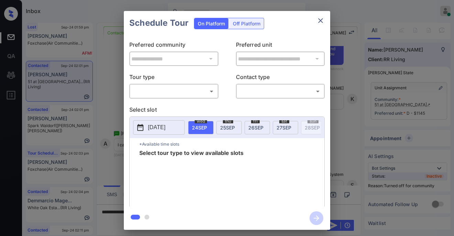
click at [158, 89] on body "Inbox [PERSON_NAME] Online Set yourself offline Set yourself on break Profile S…" at bounding box center [227, 118] width 454 height 236
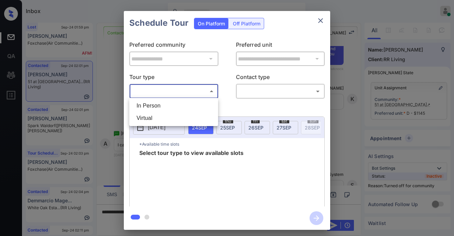
drag, startPoint x: 158, startPoint y: 105, endPoint x: 199, endPoint y: 105, distance: 41.3
click at [165, 105] on li "In Person" at bounding box center [173, 106] width 85 height 12
type input "********"
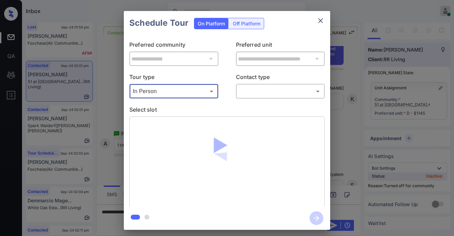
click at [260, 92] on body "Inbox [PERSON_NAME] Online Set yourself offline Set yourself on break Profile S…" at bounding box center [227, 118] width 454 height 236
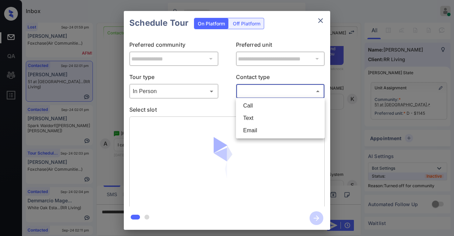
click at [253, 120] on li "Text" at bounding box center [280, 118] width 85 height 12
type input "****"
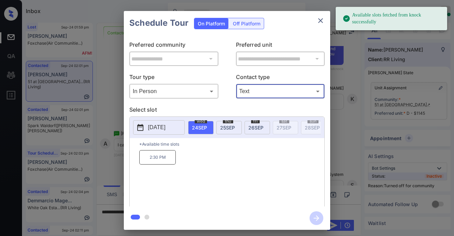
click at [320, 21] on icon "close" at bounding box center [321, 21] width 8 height 8
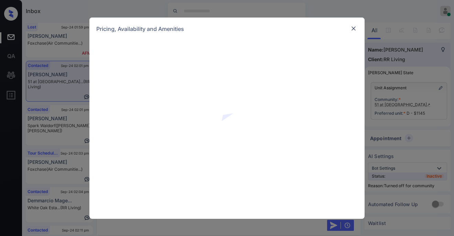
scroll to position [430, 0]
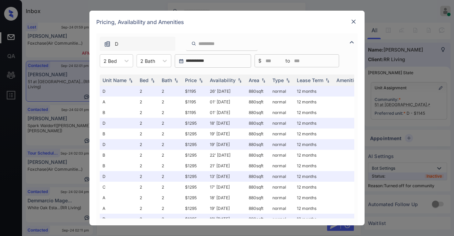
click at [354, 22] on img at bounding box center [353, 21] width 7 height 7
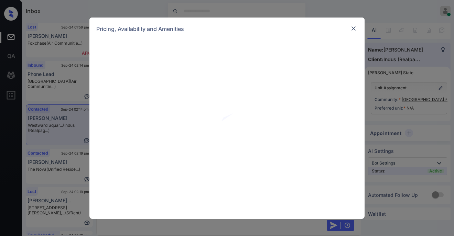
scroll to position [5496, 0]
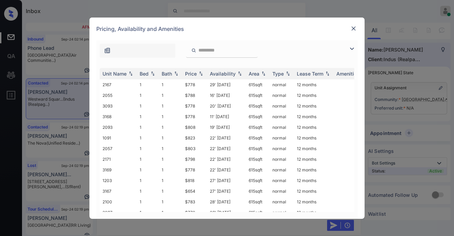
click at [235, 52] on input "search" at bounding box center [226, 50] width 56 height 6
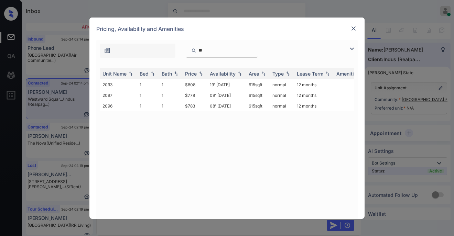
type input "*"
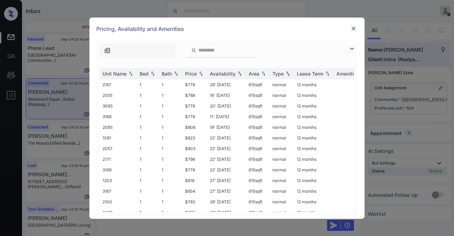
click at [356, 29] on img at bounding box center [353, 28] width 7 height 7
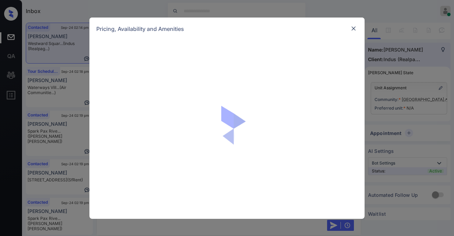
scroll to position [5679, 0]
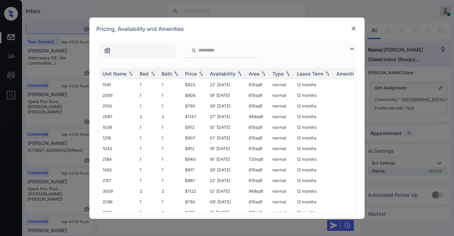
click at [223, 50] on input "search" at bounding box center [226, 50] width 56 height 6
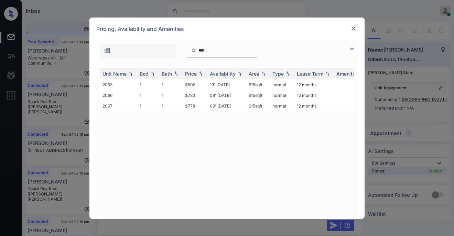
type input "**"
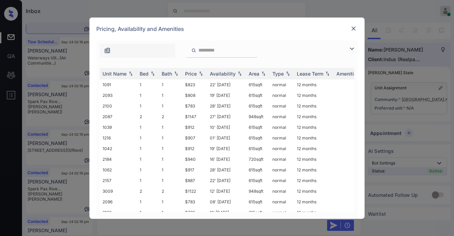
click at [354, 32] on div at bounding box center [354, 28] width 8 height 8
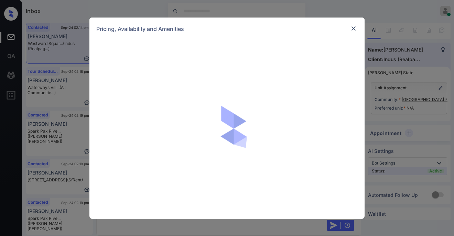
scroll to position [5220, 0]
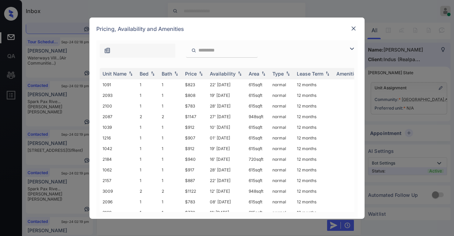
click at [222, 57] on div "**********" at bounding box center [227, 129] width 262 height 179
click at [236, 50] on input "search" at bounding box center [226, 50] width 56 height 6
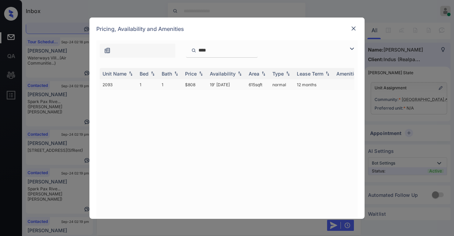
type input "****"
click at [171, 83] on td "1" at bounding box center [170, 85] width 23 height 11
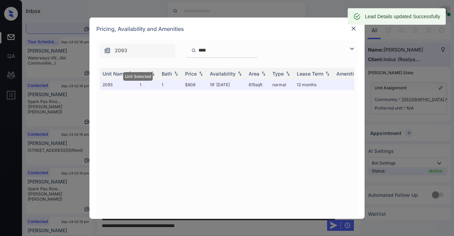
click at [352, 27] on img at bounding box center [353, 28] width 7 height 7
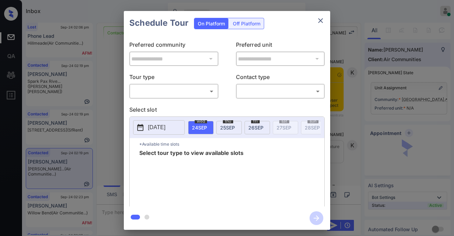
scroll to position [514, 0]
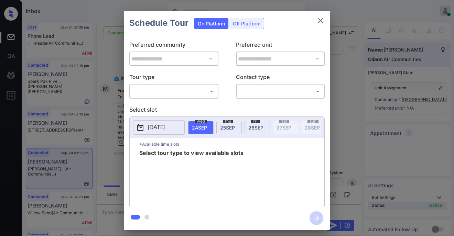
click at [164, 91] on body "Inbox Paolo Gabriel Online Set yourself offline Set yourself on break Profile S…" at bounding box center [227, 118] width 454 height 236
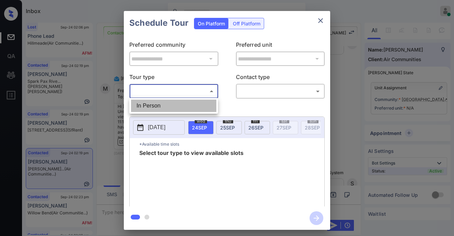
drag, startPoint x: 153, startPoint y: 107, endPoint x: 221, endPoint y: 99, distance: 68.6
click at [158, 107] on li "In Person" at bounding box center [173, 106] width 85 height 12
type input "********"
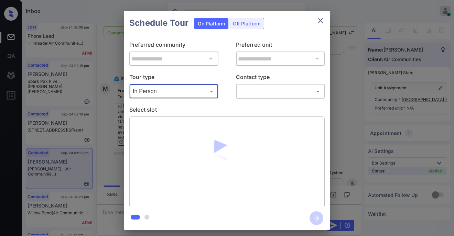
click at [265, 94] on body "Inbox Paolo Gabriel Online Set yourself offline Set yourself on break Profile S…" at bounding box center [227, 118] width 454 height 236
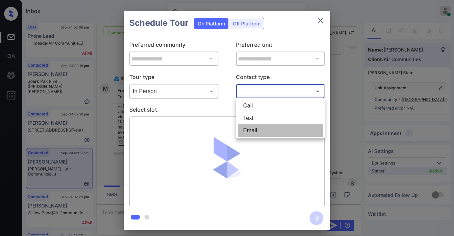
click at [255, 130] on li "Email" at bounding box center [280, 131] width 85 height 12
type input "*****"
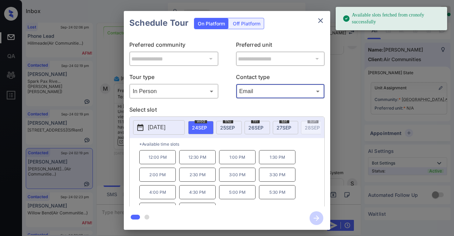
click at [232, 126] on span "25 SEP" at bounding box center [227, 128] width 15 height 6
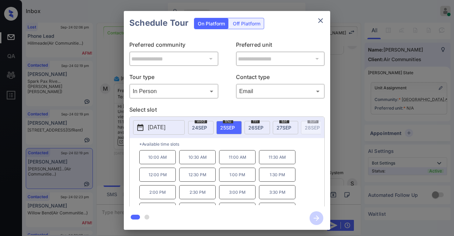
click at [319, 21] on icon "close" at bounding box center [321, 21] width 8 height 8
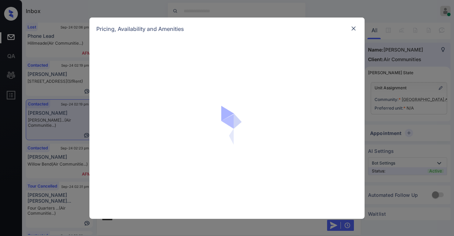
scroll to position [589, 0]
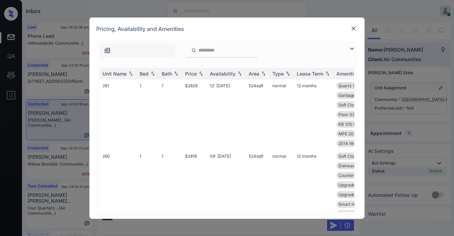
click at [350, 51] on img at bounding box center [352, 49] width 8 height 8
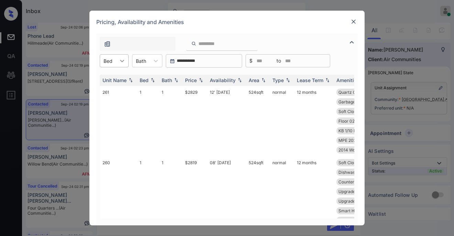
click at [123, 66] on div at bounding box center [122, 61] width 12 height 12
drag, startPoint x: 114, startPoint y: 79, endPoint x: 122, endPoint y: 81, distance: 8.1
click at [114, 79] on div "1" at bounding box center [114, 78] width 29 height 12
click at [192, 82] on div "Price" at bounding box center [191, 80] width 12 height 6
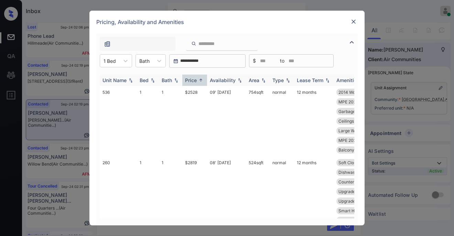
click at [192, 82] on div "Price" at bounding box center [191, 80] width 12 height 6
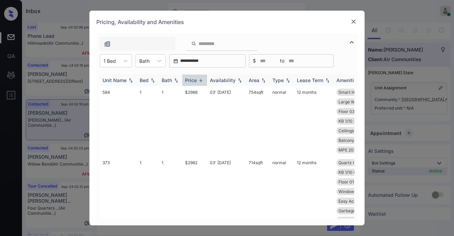
click at [192, 82] on div "Price" at bounding box center [191, 80] width 12 height 6
click at [192, 79] on div "Price" at bounding box center [191, 80] width 12 height 6
click at [193, 79] on div "Price" at bounding box center [191, 80] width 12 height 6
click at [194, 81] on div "Price" at bounding box center [191, 80] width 12 height 6
click at [193, 92] on td "$2528" at bounding box center [194, 121] width 25 height 71
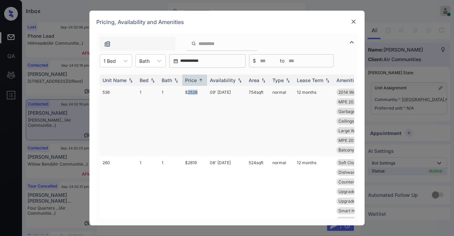
click at [193, 92] on td "$2528" at bounding box center [194, 121] width 25 height 71
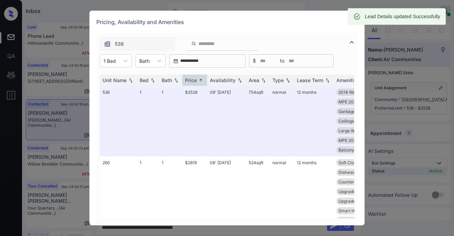
click at [354, 24] on div "Lead Details updated Successfully" at bounding box center [397, 16] width 98 height 17
click at [356, 25] on img at bounding box center [353, 21] width 7 height 7
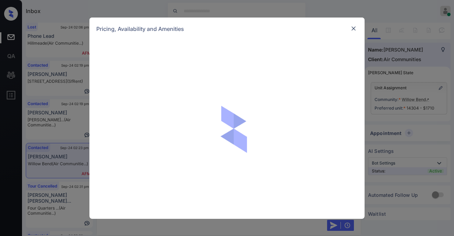
scroll to position [4508, 0]
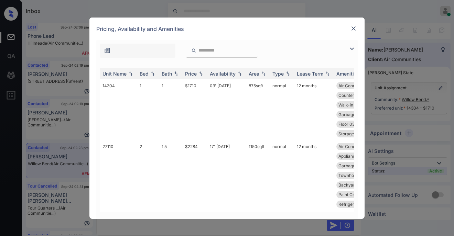
click at [349, 49] on img at bounding box center [352, 49] width 8 height 8
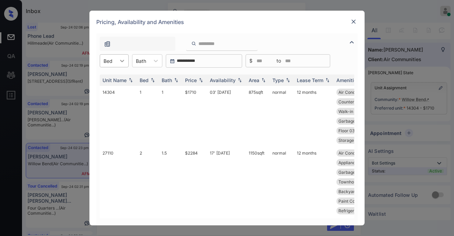
click at [117, 62] on div at bounding box center [122, 61] width 12 height 12
click at [110, 91] on div "2" at bounding box center [114, 90] width 29 height 12
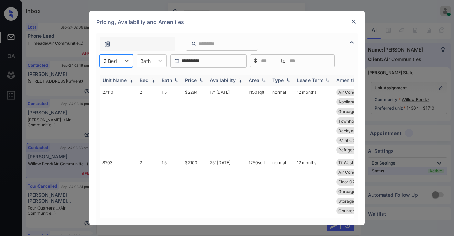
drag, startPoint x: 146, startPoint y: 80, endPoint x: 157, endPoint y: 81, distance: 10.3
click at [146, 80] on div "Bed" at bounding box center [144, 80] width 9 height 6
click at [167, 79] on div "Bath" at bounding box center [167, 80] width 10 height 6
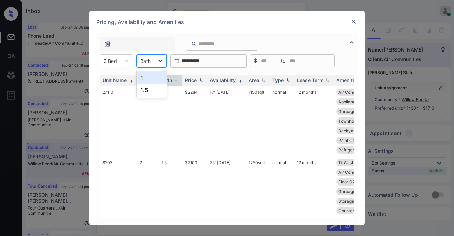
click at [157, 64] on icon at bounding box center [160, 60] width 7 height 7
click at [175, 78] on img at bounding box center [176, 80] width 7 height 5
click at [173, 81] on img at bounding box center [176, 80] width 7 height 5
click at [173, 82] on img at bounding box center [176, 80] width 7 height 5
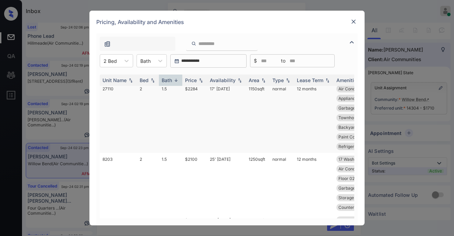
scroll to position [0, 0]
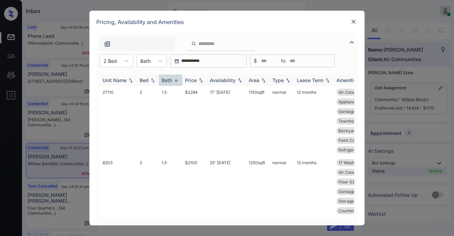
click at [169, 82] on div "Bath" at bounding box center [167, 80] width 10 height 6
click at [199, 81] on img at bounding box center [201, 80] width 7 height 5
click at [195, 80] on div "Price" at bounding box center [191, 80] width 12 height 6
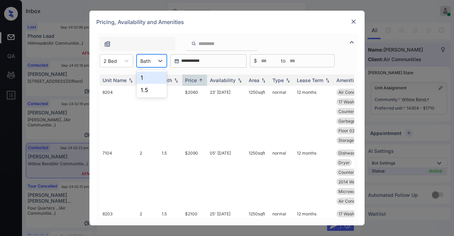
drag, startPoint x: 147, startPoint y: 61, endPoint x: 156, endPoint y: 63, distance: 9.2
click at [148, 61] on div at bounding box center [145, 60] width 10 height 7
click at [151, 81] on div "1" at bounding box center [152, 78] width 30 height 12
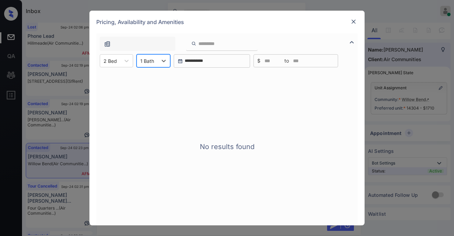
click at [149, 64] on div at bounding box center [147, 60] width 14 height 7
click at [149, 89] on div "1.5" at bounding box center [154, 90] width 34 height 12
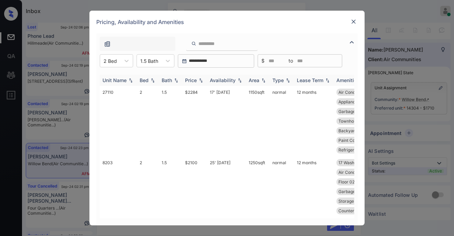
click at [198, 82] on div "Price" at bounding box center [194, 80] width 19 height 6
click at [197, 82] on div "Price" at bounding box center [194, 80] width 19 height 6
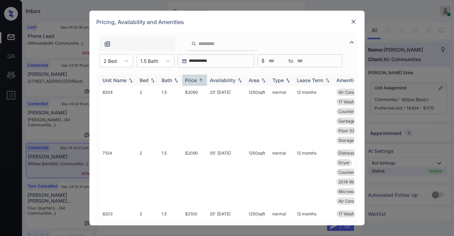
click at [197, 82] on div "Price" at bounding box center [194, 80] width 19 height 6
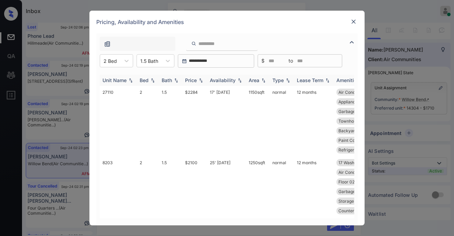
click at [197, 82] on div "Price" at bounding box center [191, 80] width 12 height 6
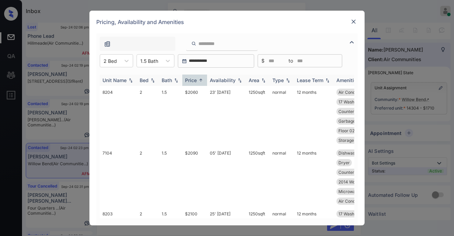
click at [197, 82] on div "Price" at bounding box center [191, 80] width 12 height 6
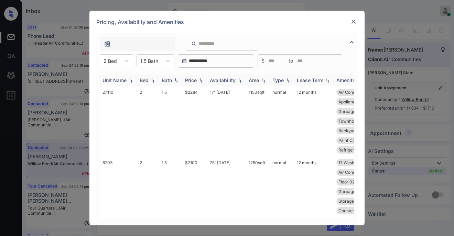
click at [197, 82] on div "Price" at bounding box center [191, 80] width 12 height 6
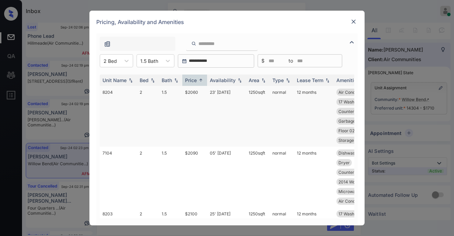
click at [190, 93] on td "$2060" at bounding box center [194, 116] width 25 height 61
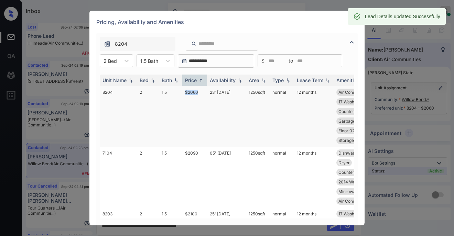
drag, startPoint x: 185, startPoint y: 93, endPoint x: 199, endPoint y: 93, distance: 14.5
click at [199, 93] on td "$2060" at bounding box center [194, 116] width 25 height 61
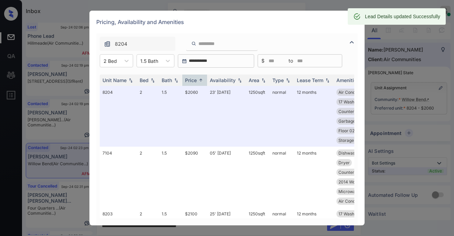
drag, startPoint x: 338, startPoint y: 28, endPoint x: 353, endPoint y: 25, distance: 15.3
click at [341, 26] on div "Pricing, Availability and Amenities" at bounding box center [226, 22] width 275 height 23
click at [358, 25] on div at bounding box center [354, 22] width 8 height 8
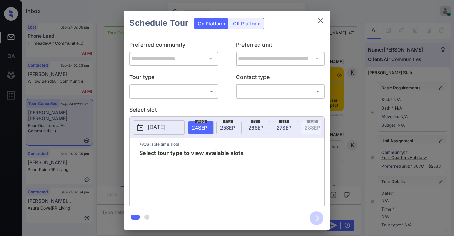
scroll to position [106, 0]
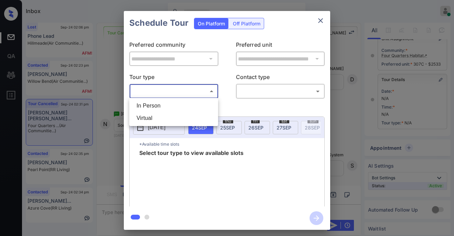
click at [182, 89] on body "Inbox [PERSON_NAME] Online Set yourself offline Set yourself on break Profile S…" at bounding box center [227, 118] width 454 height 236
click at [165, 108] on li "In Person" at bounding box center [173, 106] width 85 height 12
type input "********"
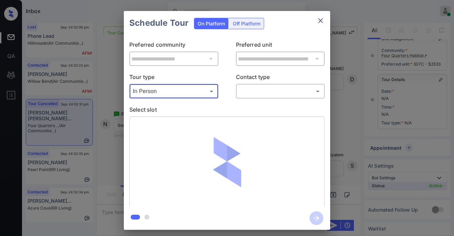
click at [267, 96] on body "Inbox [PERSON_NAME] Online Set yourself offline Set yourself on break Profile S…" at bounding box center [227, 118] width 454 height 236
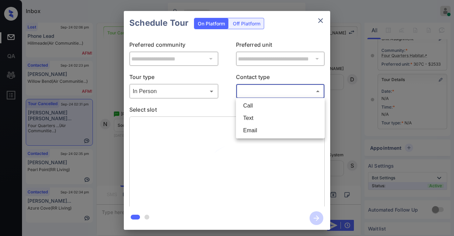
click at [255, 116] on li "Text" at bounding box center [280, 118] width 85 height 12
type input "****"
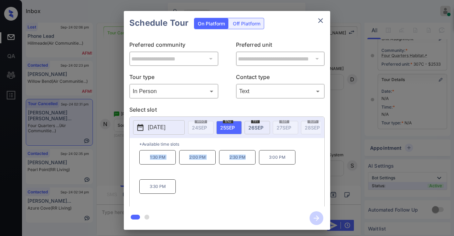
drag, startPoint x: 148, startPoint y: 158, endPoint x: 240, endPoint y: 163, distance: 92.4
click at [240, 163] on div "1:30 PM 2:00 PM 2:30 PM 3:00 PM 3:30 PM" at bounding box center [231, 177] width 185 height 55
click at [325, 21] on button "close" at bounding box center [321, 21] width 14 height 14
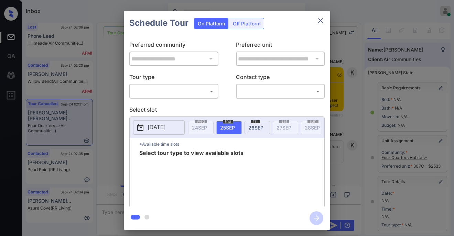
scroll to position [106, 0]
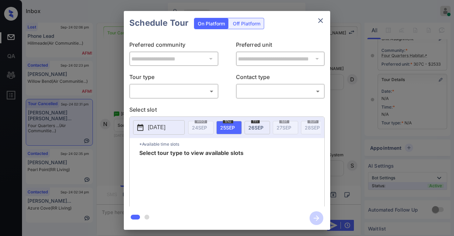
click at [155, 94] on body "Inbox Paolo Gabriel Online Set yourself offline Set yourself on break Profile S…" at bounding box center [227, 118] width 454 height 236
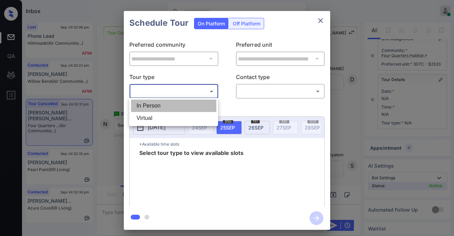
drag, startPoint x: 158, startPoint y: 109, endPoint x: 230, endPoint y: 99, distance: 73.3
click at [160, 108] on li "In Person" at bounding box center [173, 106] width 85 height 12
type input "********"
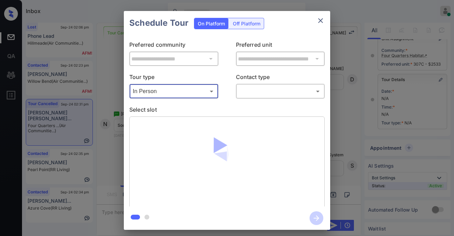
click at [252, 92] on body "Inbox Paolo Gabriel Online Set yourself offline Set yourself on break Profile S…" at bounding box center [227, 118] width 454 height 236
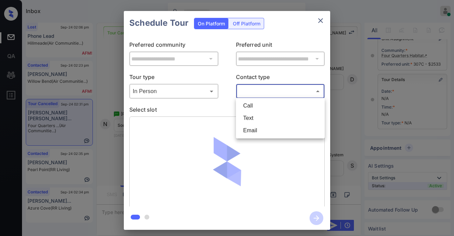
click at [252, 116] on li "Text" at bounding box center [280, 118] width 85 height 12
type input "****"
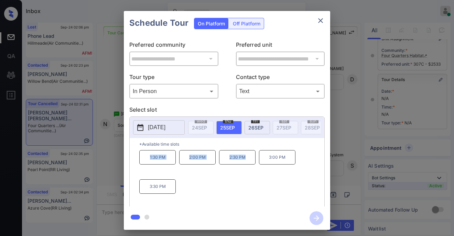
drag, startPoint x: 190, startPoint y: 161, endPoint x: 253, endPoint y: 159, distance: 63.0
click at [253, 159] on div "1:30 PM 2:00 PM 2:30 PM 3:00 PM 3:30 PM" at bounding box center [231, 177] width 185 height 55
copy div "1:30 PM 2:00 PM 2:30 PM"
click at [113, 149] on div "**********" at bounding box center [227, 120] width 454 height 241
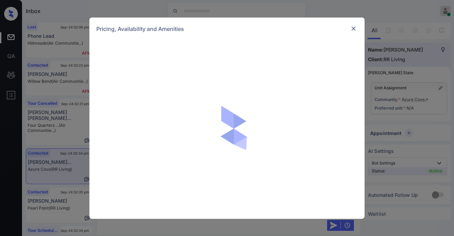
scroll to position [1584, 0]
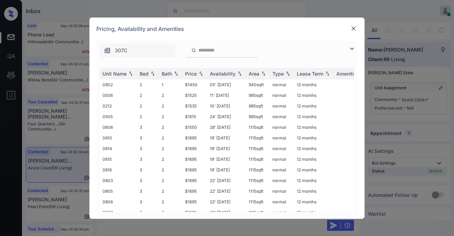
click at [354, 49] on img at bounding box center [352, 49] width 8 height 8
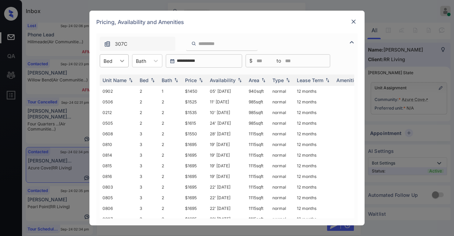
drag, startPoint x: 109, startPoint y: 57, endPoint x: 119, endPoint y: 66, distance: 13.0
click at [109, 57] on div at bounding box center [108, 60] width 9 height 7
drag, startPoint x: 109, startPoint y: 82, endPoint x: 154, endPoint y: 81, distance: 44.7
click at [109, 82] on div "2" at bounding box center [114, 78] width 29 height 12
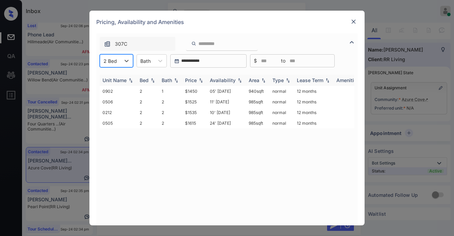
click at [192, 80] on div "Price" at bounding box center [191, 80] width 12 height 6
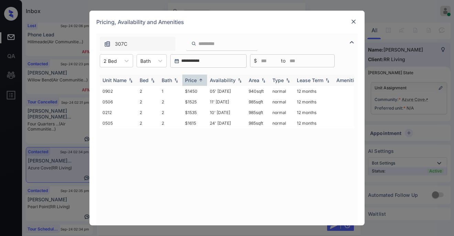
click at [192, 80] on div "Price" at bounding box center [191, 80] width 12 height 6
click at [189, 91] on td "$1450" at bounding box center [194, 91] width 25 height 11
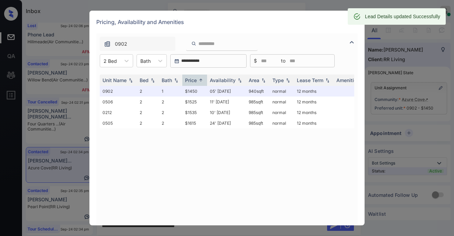
click at [354, 23] on div "Lead Details updated Successfully" at bounding box center [397, 16] width 98 height 17
click at [354, 25] on img at bounding box center [353, 21] width 7 height 7
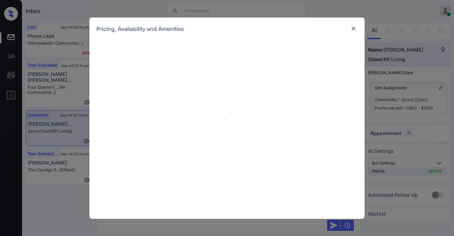
scroll to position [1671, 0]
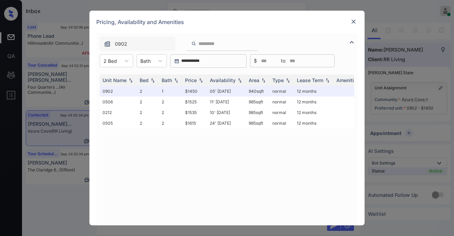
click at [355, 24] on img at bounding box center [353, 21] width 7 height 7
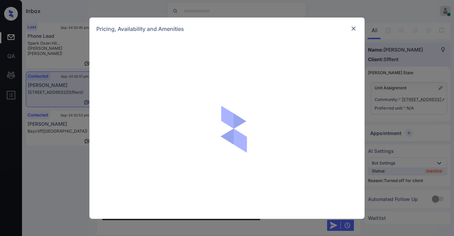
scroll to position [1390, 0]
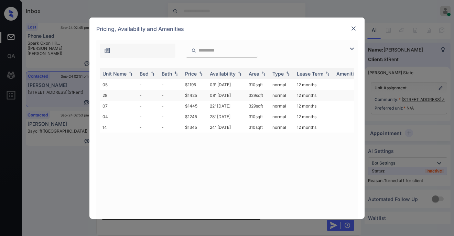
click at [194, 96] on td "$1425" at bounding box center [194, 95] width 25 height 11
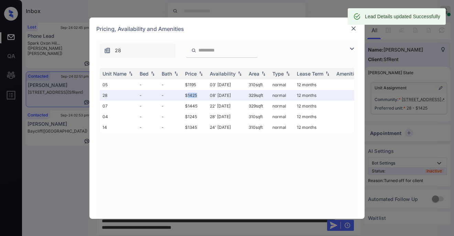
click at [355, 30] on img at bounding box center [353, 28] width 7 height 7
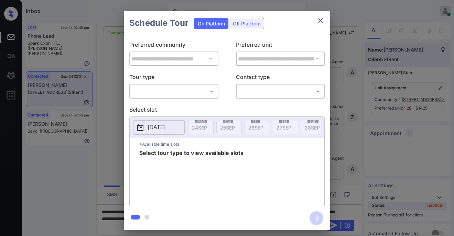
scroll to position [1390, 0]
click at [246, 25] on div "Off Platform" at bounding box center [247, 23] width 34 height 11
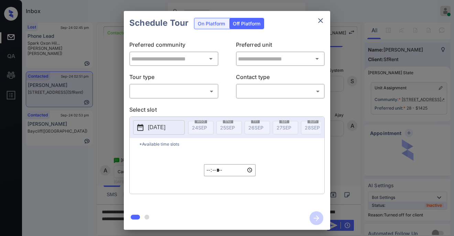
type input "**********"
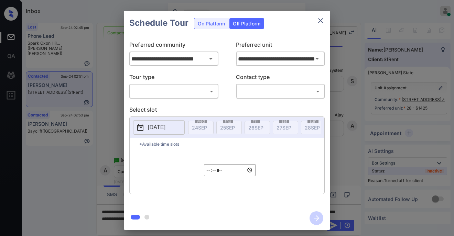
click at [171, 88] on body "Inbox Paolo Gabriel Online Set yourself offline Set yourself on break Profile S…" at bounding box center [227, 118] width 454 height 236
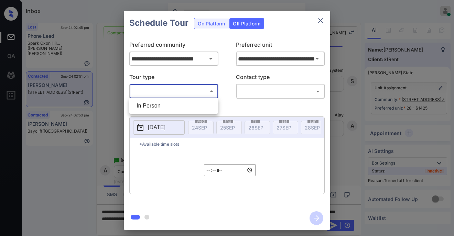
drag, startPoint x: 159, startPoint y: 108, endPoint x: 192, endPoint y: 103, distance: 33.6
click at [166, 108] on li "In Person" at bounding box center [173, 106] width 85 height 12
type input "********"
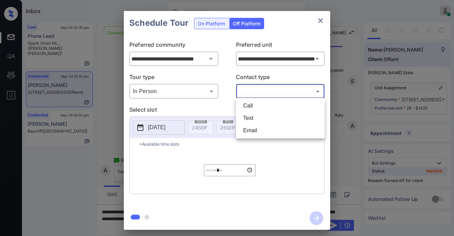
click at [259, 90] on body "Inbox Paolo Gabriel Online Set yourself offline Set yourself on break Profile S…" at bounding box center [227, 118] width 454 height 236
click at [254, 117] on li "Text" at bounding box center [280, 118] width 85 height 12
type input "****"
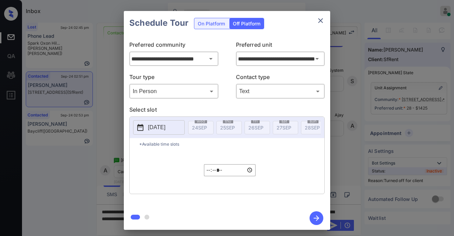
click at [166, 128] on p "[DATE]" at bounding box center [157, 128] width 18 height 8
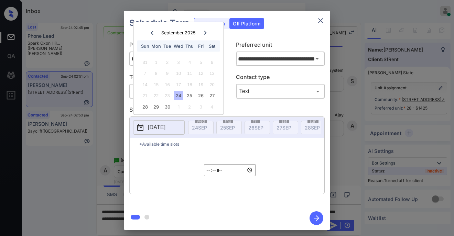
click at [205, 33] on icon at bounding box center [205, 33] width 4 height 4
click at [142, 73] on div "5" at bounding box center [144, 73] width 9 height 9
click at [210, 172] on input "*****" at bounding box center [230, 171] width 52 height 12
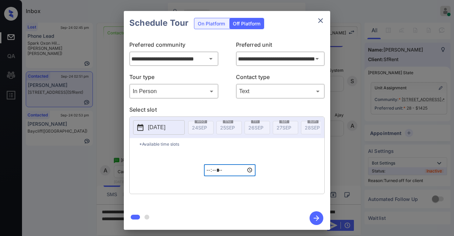
type input "*****"
click at [316, 215] on icon "button" at bounding box center [317, 219] width 14 height 14
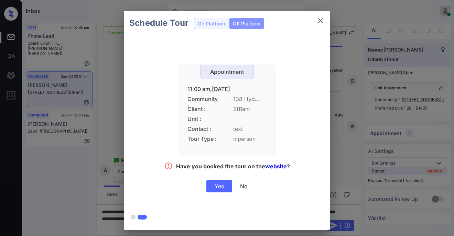
click at [216, 187] on div "Yes" at bounding box center [220, 186] width 26 height 12
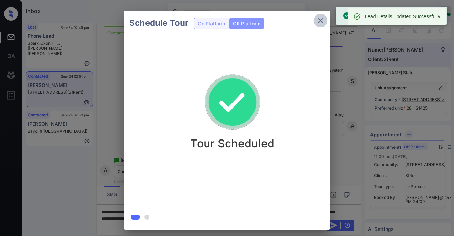
click at [323, 23] on icon "close" at bounding box center [321, 21] width 8 height 8
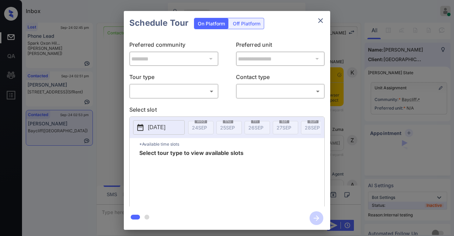
scroll to position [657, 0]
click at [161, 91] on body "Inbox [PERSON_NAME] Online Set yourself offline Set yourself on break Profile S…" at bounding box center [227, 118] width 454 height 236
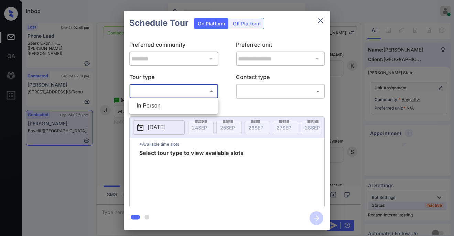
drag, startPoint x: 163, startPoint y: 104, endPoint x: 190, endPoint y: 100, distance: 27.1
click at [166, 103] on li "In Person" at bounding box center [173, 106] width 85 height 12
type input "********"
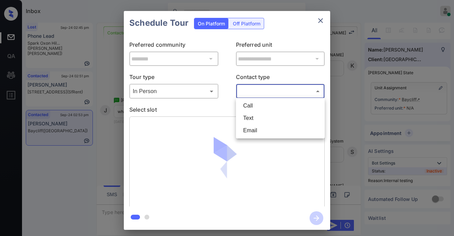
click at [264, 87] on body "Inbox [PERSON_NAME] Online Set yourself offline Set yourself on break Profile S…" at bounding box center [227, 118] width 454 height 236
click at [255, 120] on li "Text" at bounding box center [280, 118] width 85 height 12
type input "****"
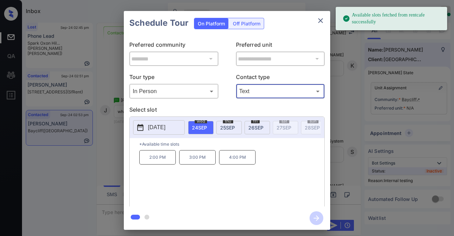
click at [258, 129] on span "[DATE]" at bounding box center [255, 128] width 15 height 6
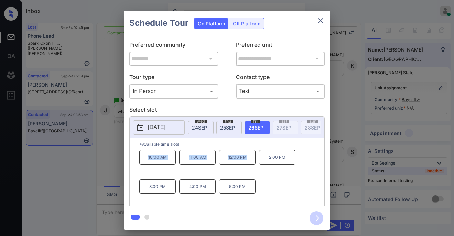
drag, startPoint x: 148, startPoint y: 161, endPoint x: 248, endPoint y: 159, distance: 100.2
click at [248, 159] on div "10:00 AM 11:00 AM 12:00 PM 2:00 PM 3:00 PM 4:00 PM 5:00 PM" at bounding box center [231, 177] width 185 height 55
copy div "10:00 AM 11:00 AM 12:00 PM"
click at [321, 19] on icon "close" at bounding box center [321, 21] width 8 height 8
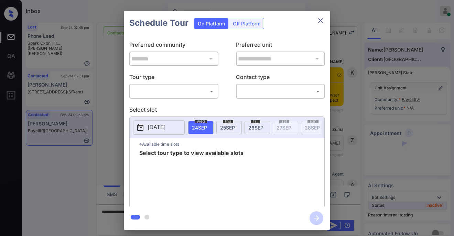
scroll to position [862, 0]
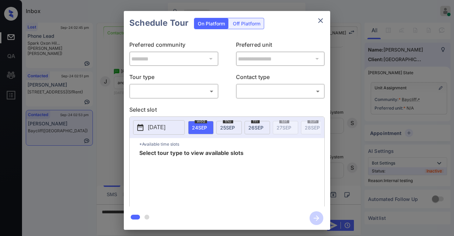
click at [176, 95] on body "Inbox [PERSON_NAME] Online Set yourself offline Set yourself on break Profile S…" at bounding box center [227, 118] width 454 height 236
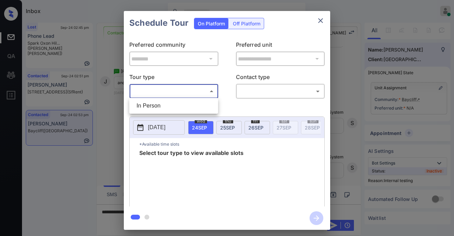
drag, startPoint x: 159, startPoint y: 104, endPoint x: 223, endPoint y: 97, distance: 65.1
click at [160, 104] on li "In Person" at bounding box center [173, 106] width 85 height 12
type input "********"
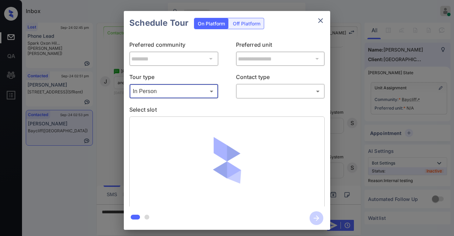
click at [256, 89] on body "Inbox [PERSON_NAME] Online Set yourself offline Set yourself on break Profile S…" at bounding box center [227, 118] width 454 height 236
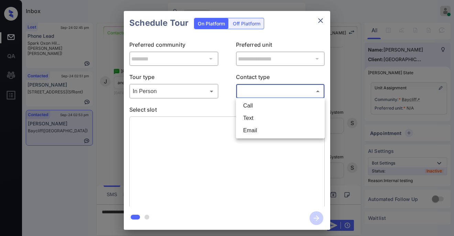
drag, startPoint x: 247, startPoint y: 118, endPoint x: 251, endPoint y: 118, distance: 4.1
click at [248, 118] on li "Text" at bounding box center [280, 118] width 85 height 12
type input "****"
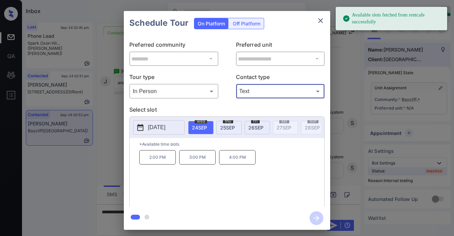
drag, startPoint x: 255, startPoint y: 126, endPoint x: 251, endPoint y: 128, distance: 4.3
click at [254, 126] on span "[DATE]" at bounding box center [255, 128] width 15 height 6
